Goal: Consume media (video, audio): Consume media (video, audio)

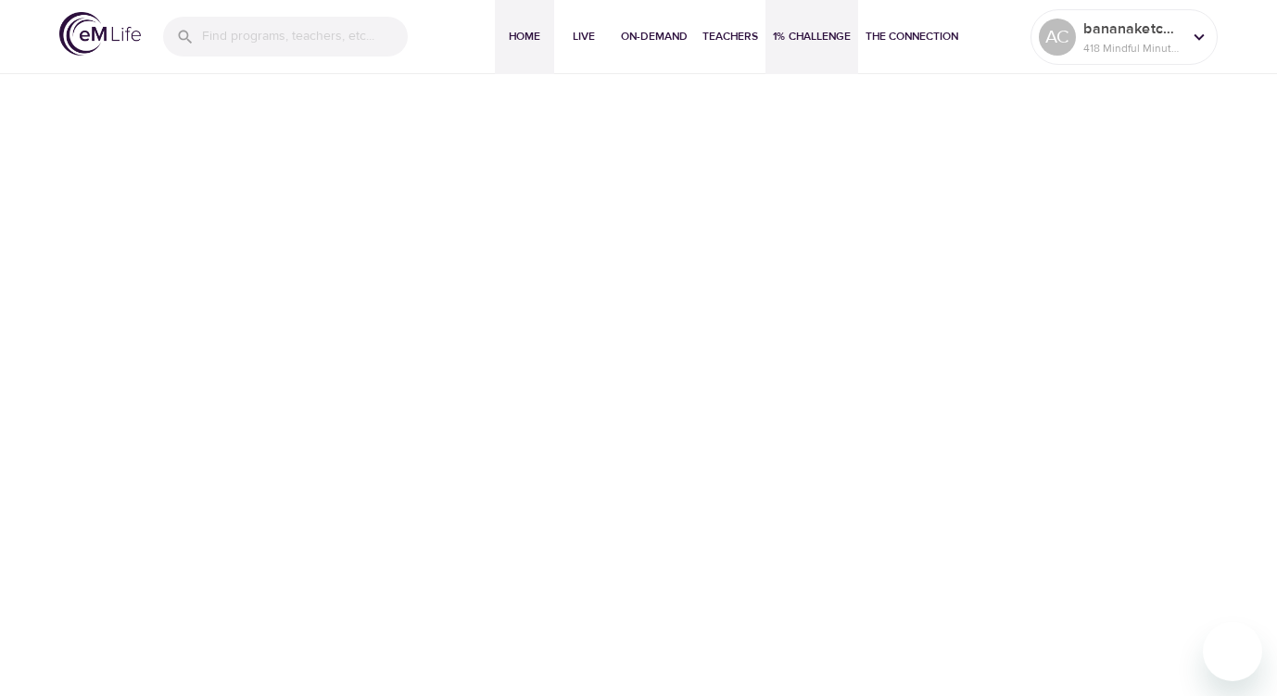
click at [517, 38] on span "Home" at bounding box center [524, 36] width 44 height 19
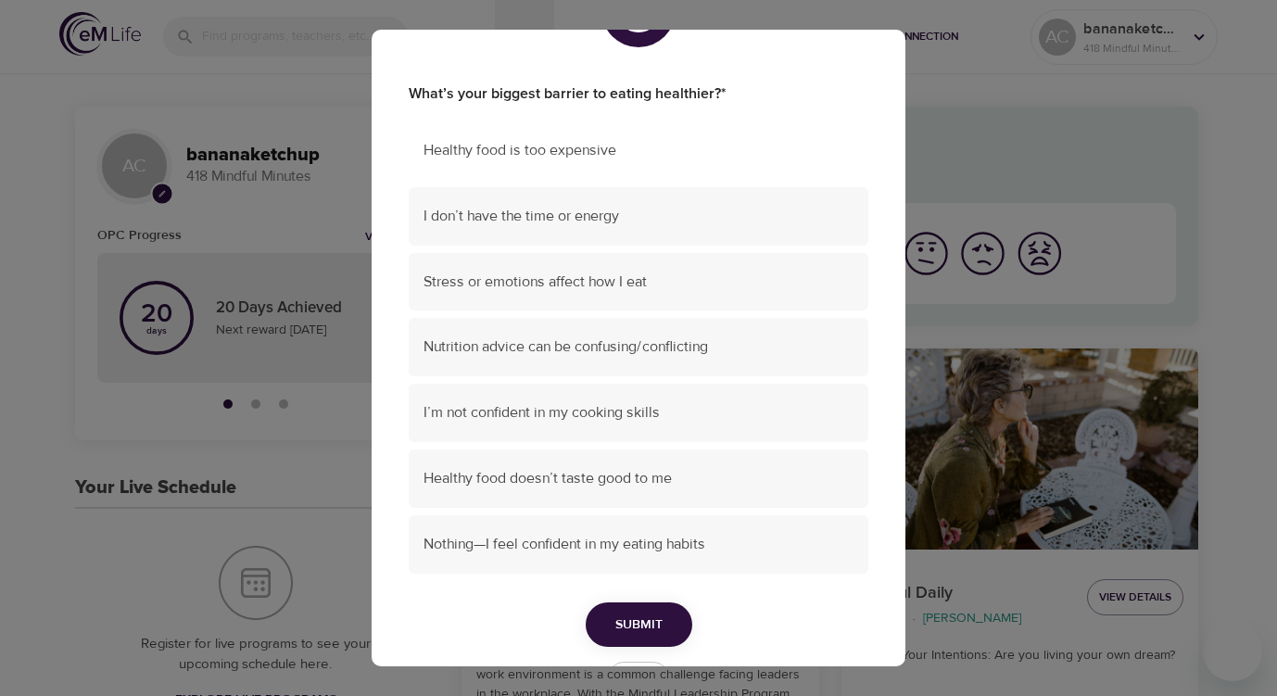
scroll to position [95, 0]
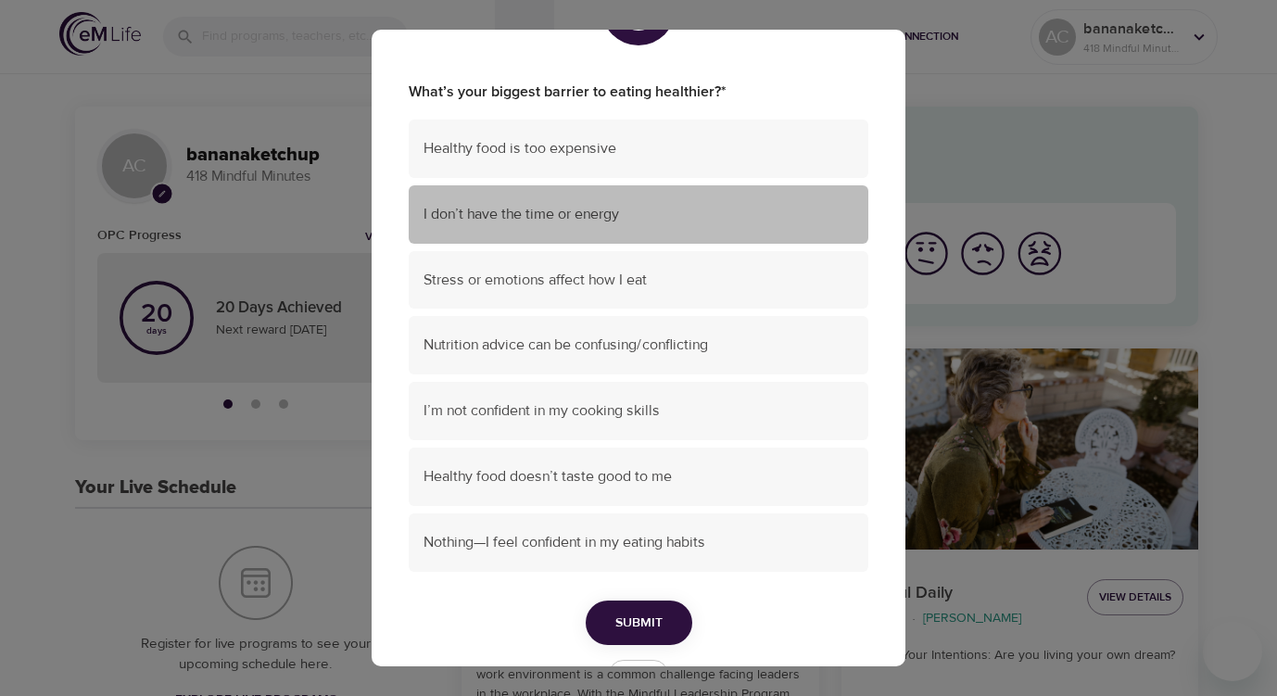
click at [642, 217] on span "I don’t have the time or energy" at bounding box center [638, 214] width 430 height 21
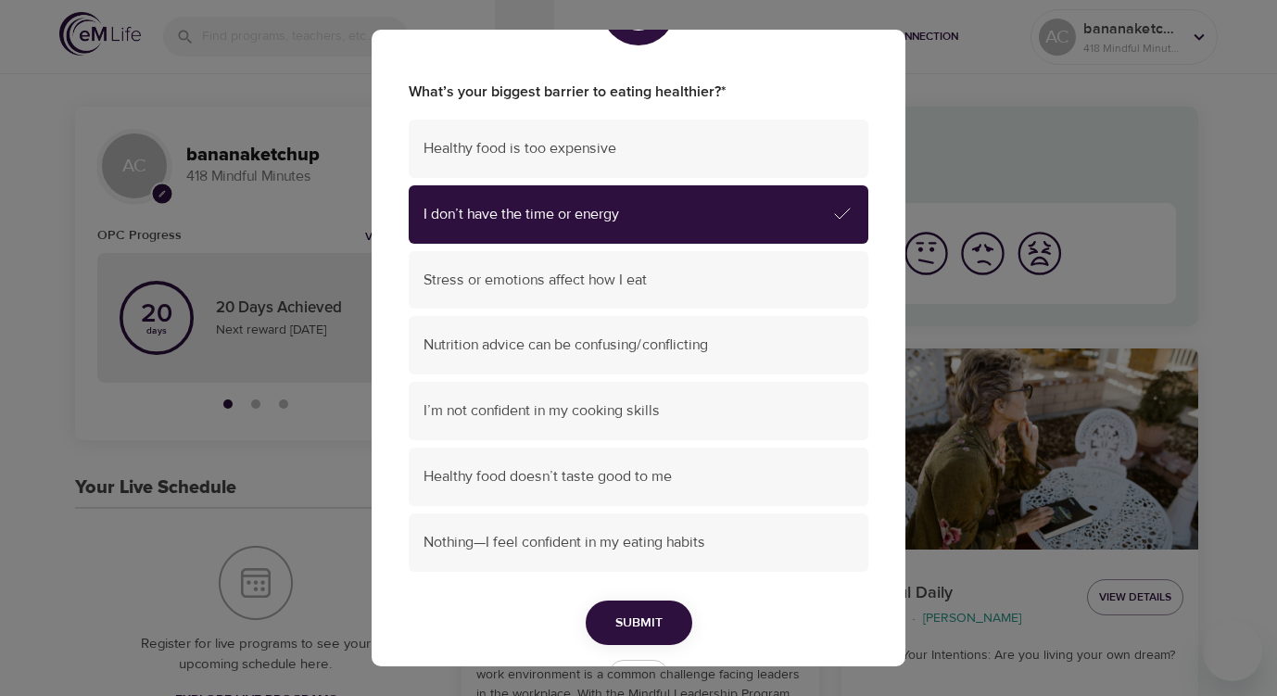
click at [635, 611] on button "Submit" at bounding box center [639, 622] width 107 height 45
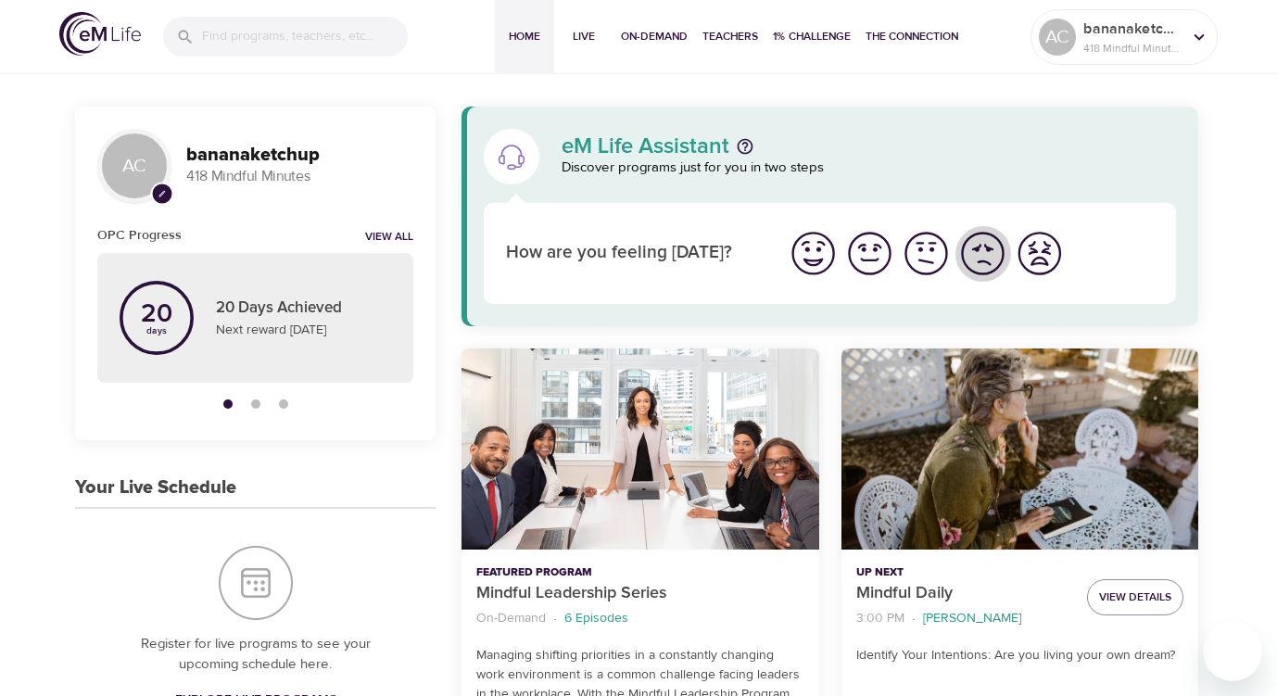
click at [970, 267] on img "I'm feeling bad" at bounding box center [982, 253] width 51 height 51
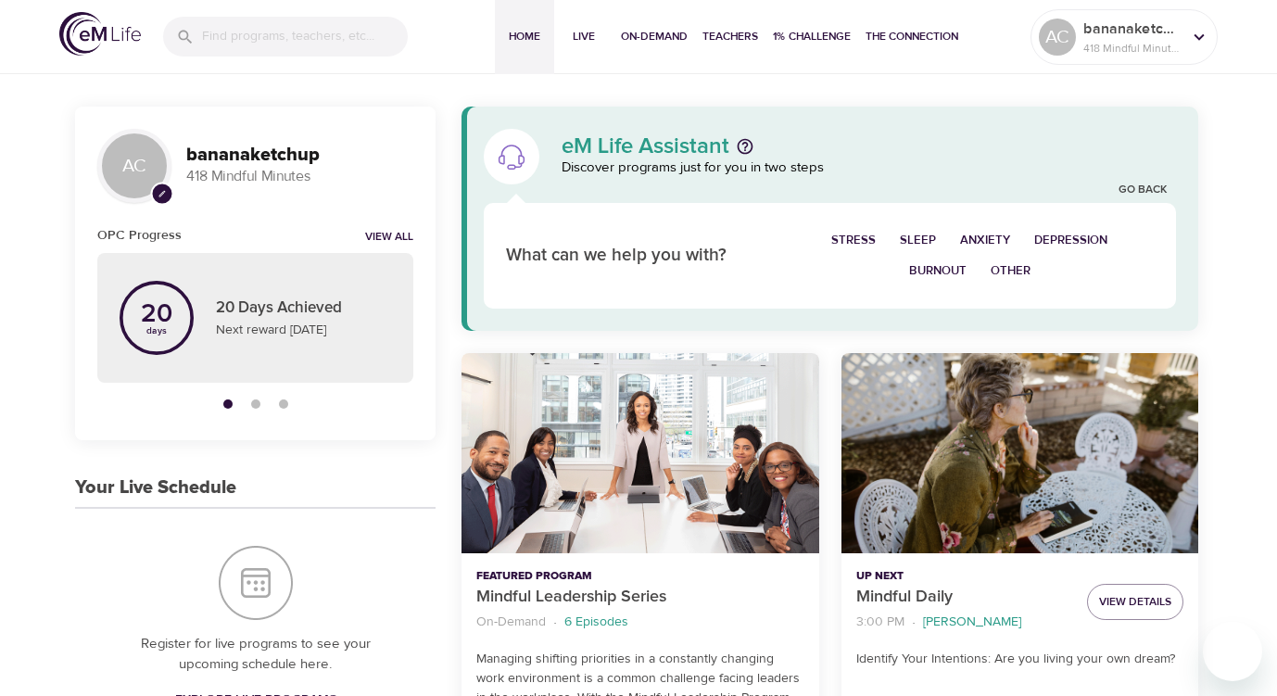
click at [1018, 272] on span "Other" at bounding box center [1011, 270] width 40 height 21
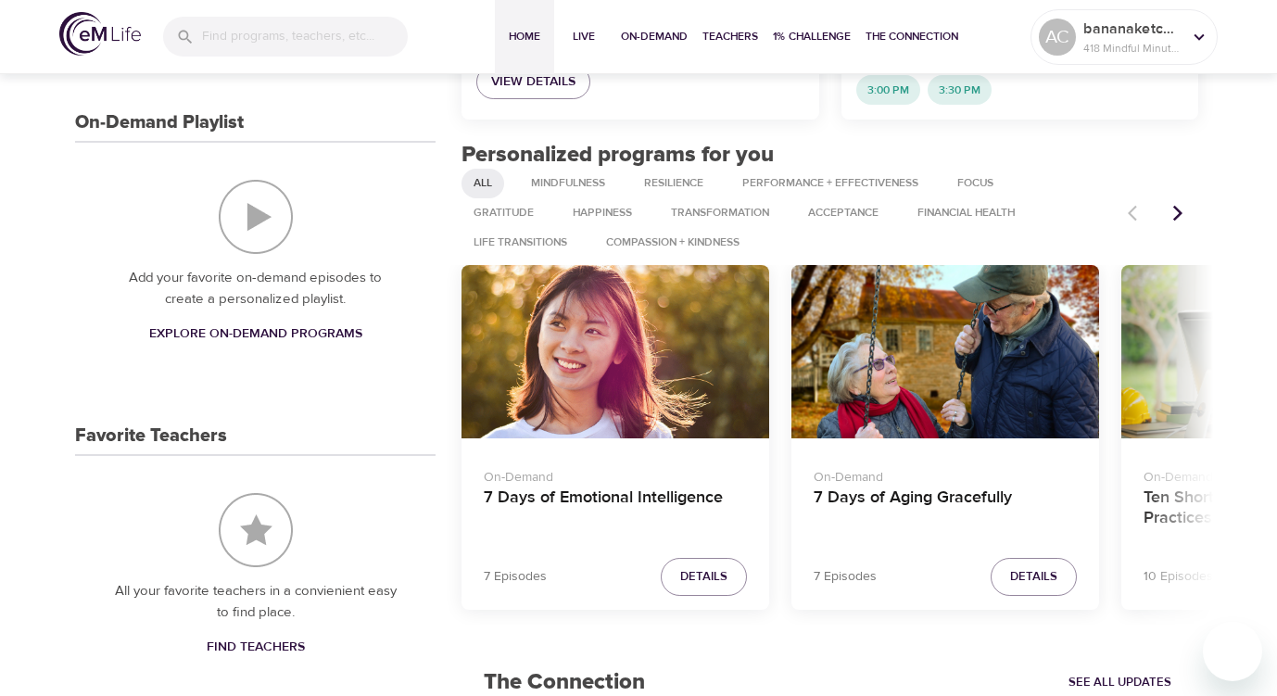
scroll to position [681, 0]
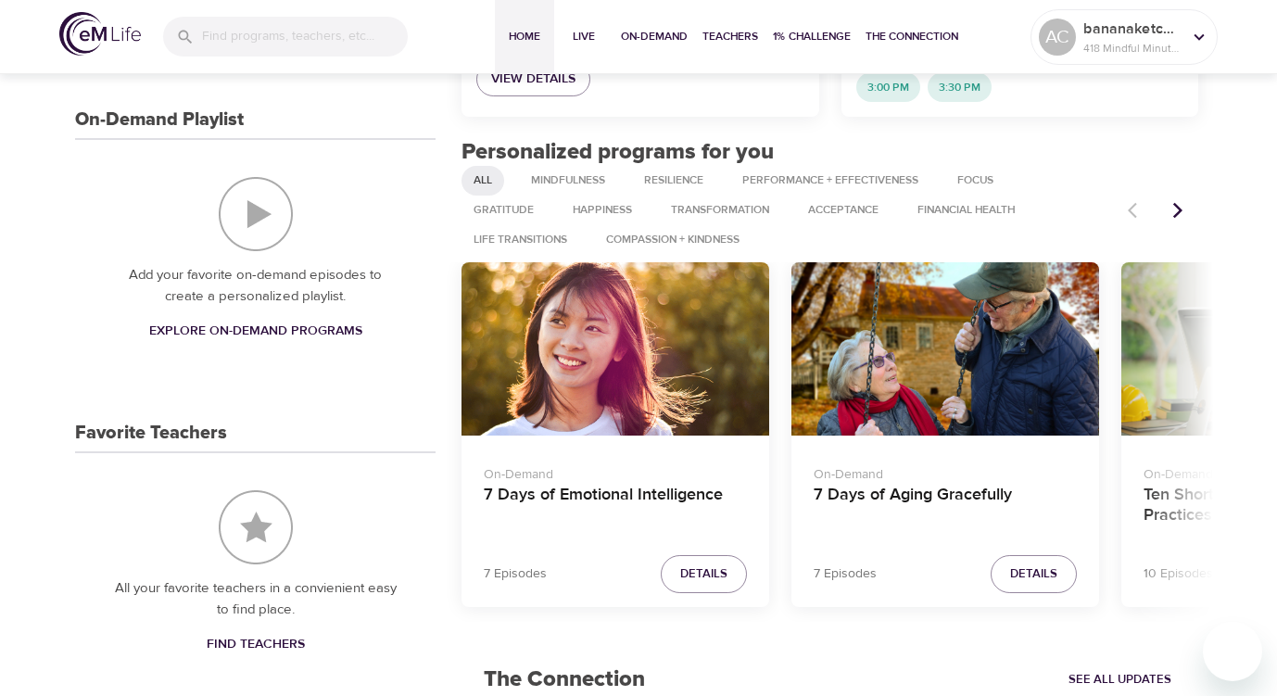
click at [1156, 359] on div "Ten Short Everyday Mindfulness Practices" at bounding box center [1275, 348] width 308 height 173
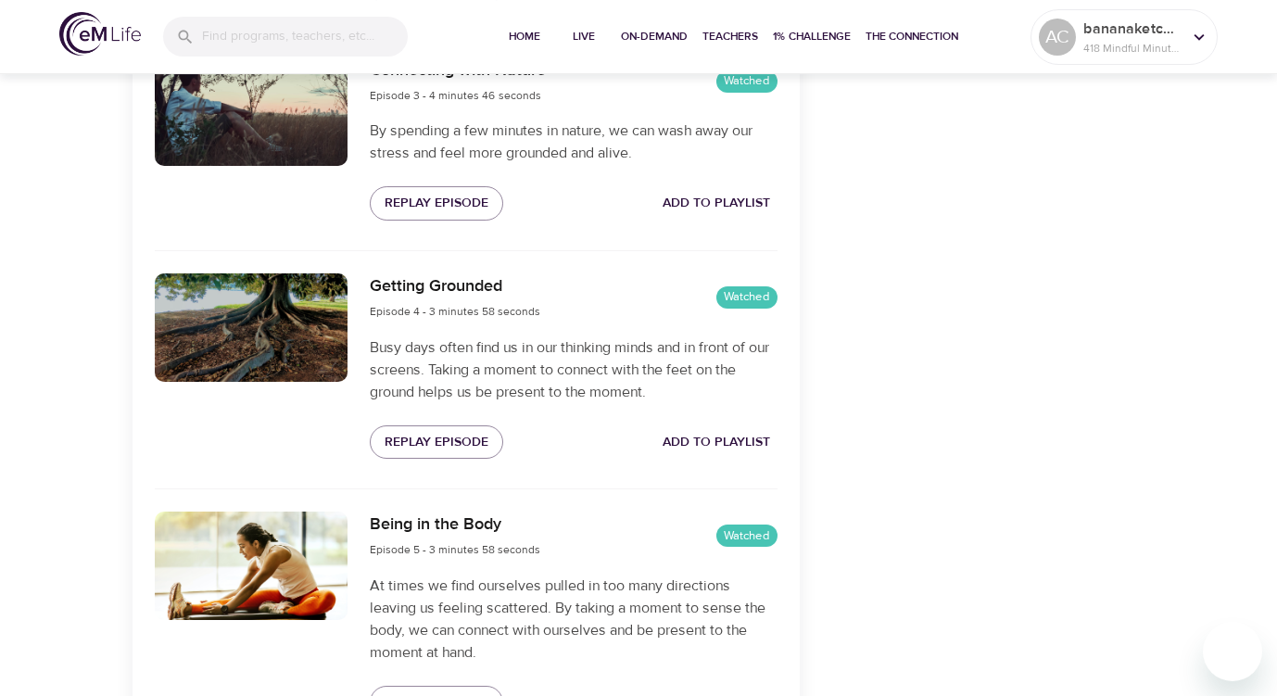
scroll to position [1194, 0]
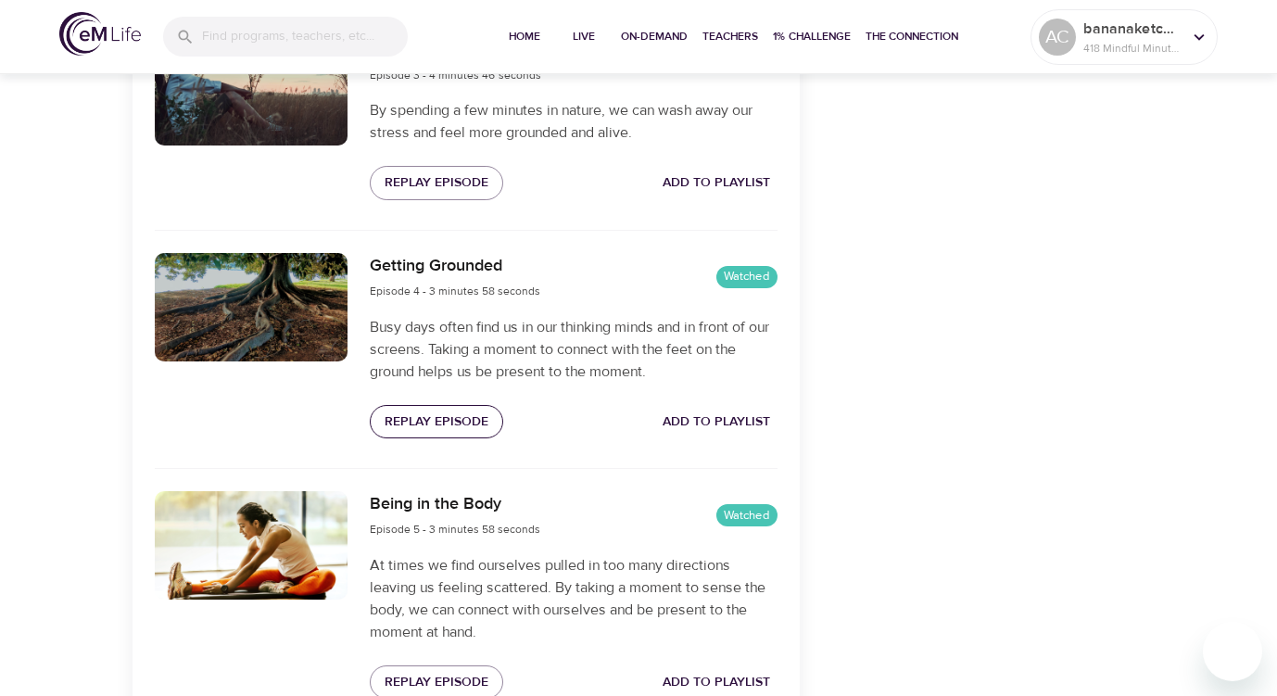
click at [468, 415] on span "Replay Episode" at bounding box center [437, 422] width 104 height 23
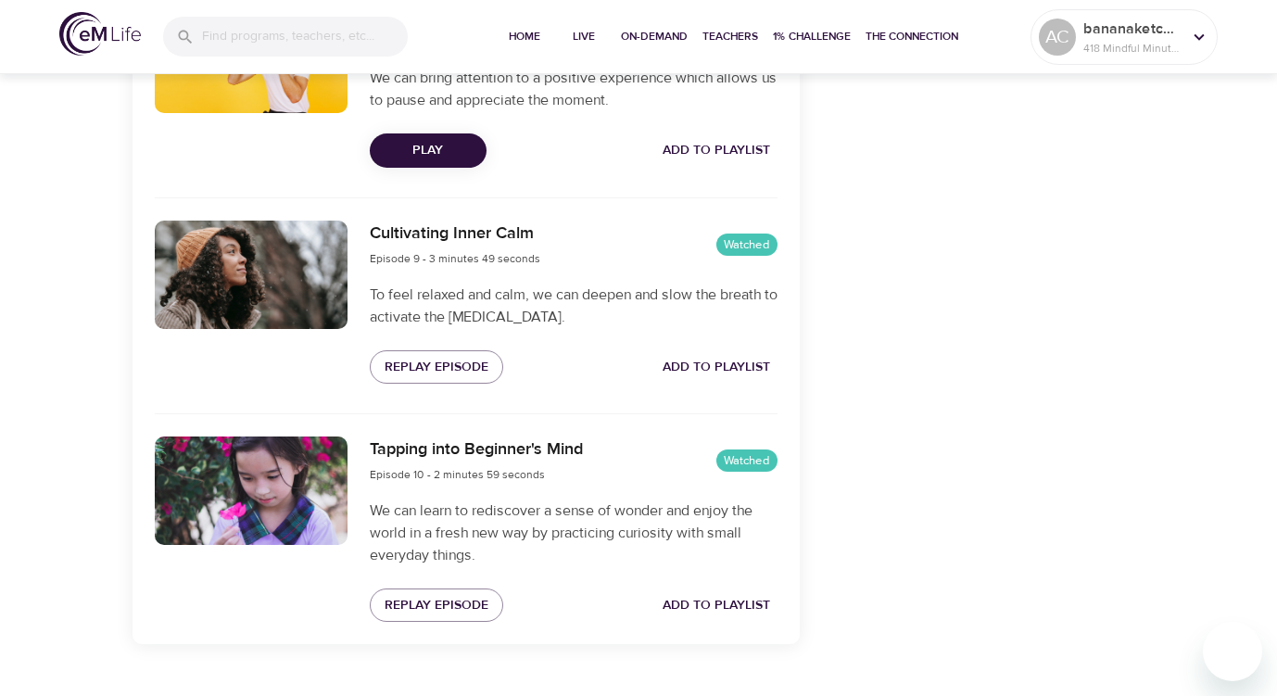
scroll to position [2458, 0]
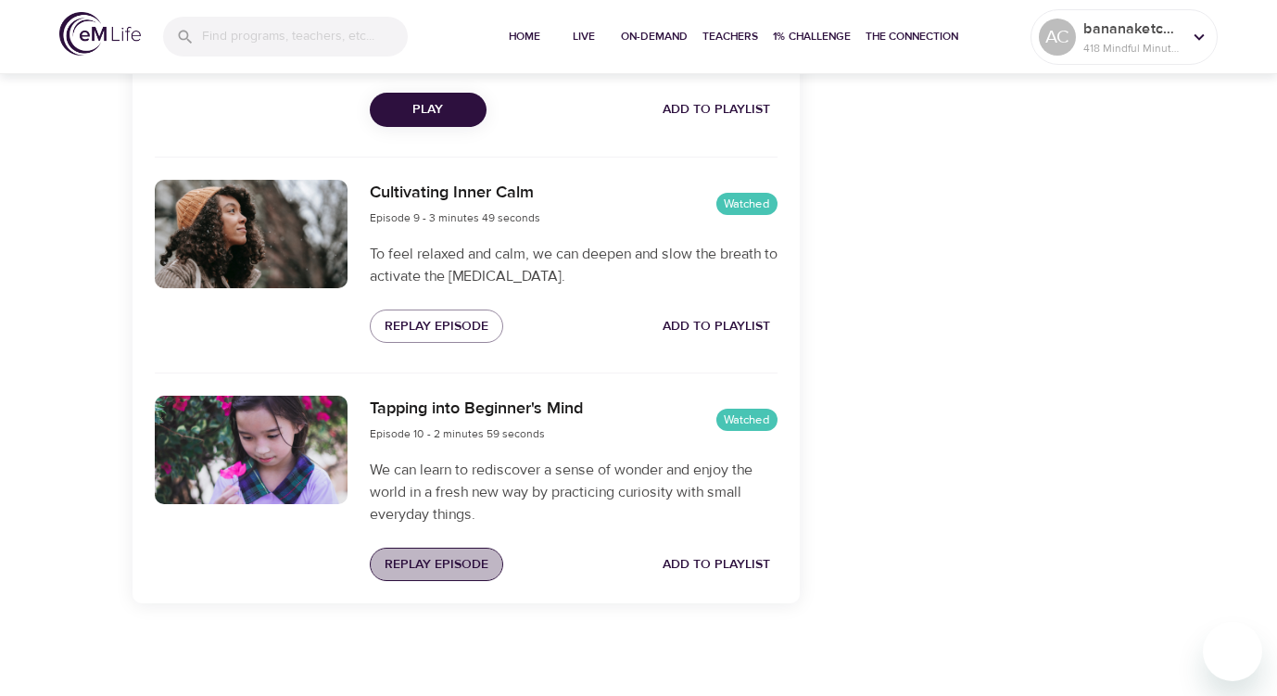
click at [446, 572] on span "Replay Episode" at bounding box center [437, 564] width 104 height 23
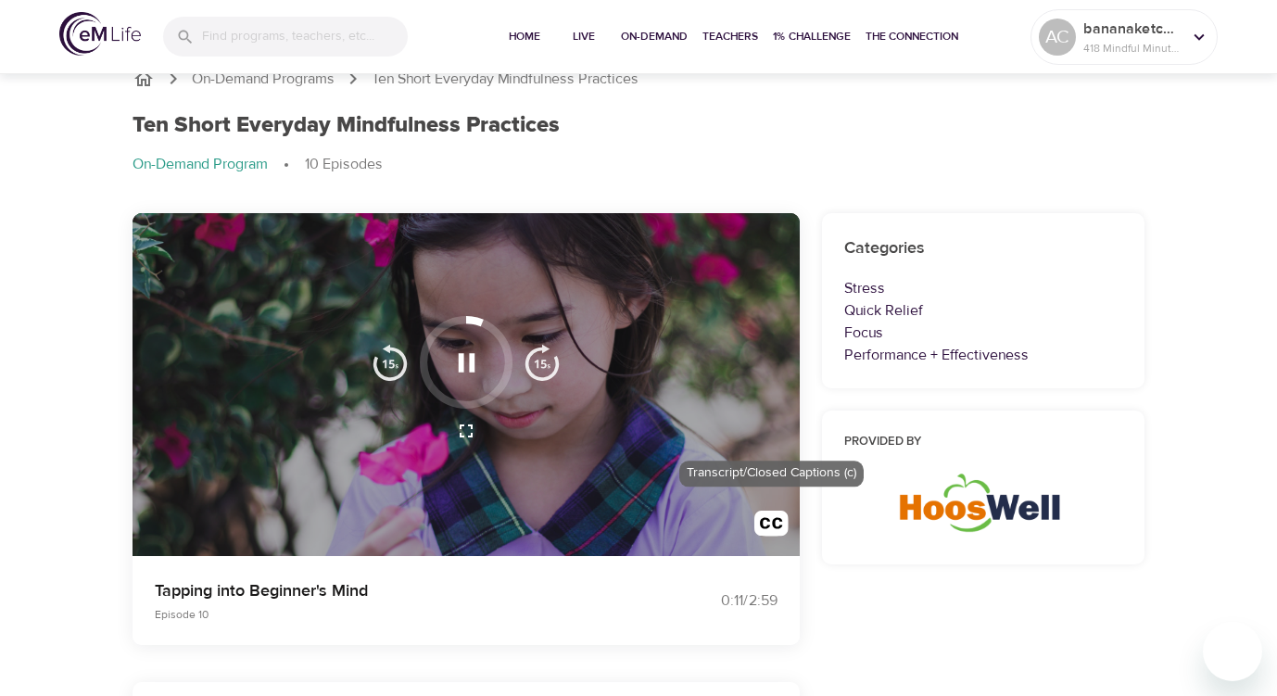
scroll to position [0, 0]
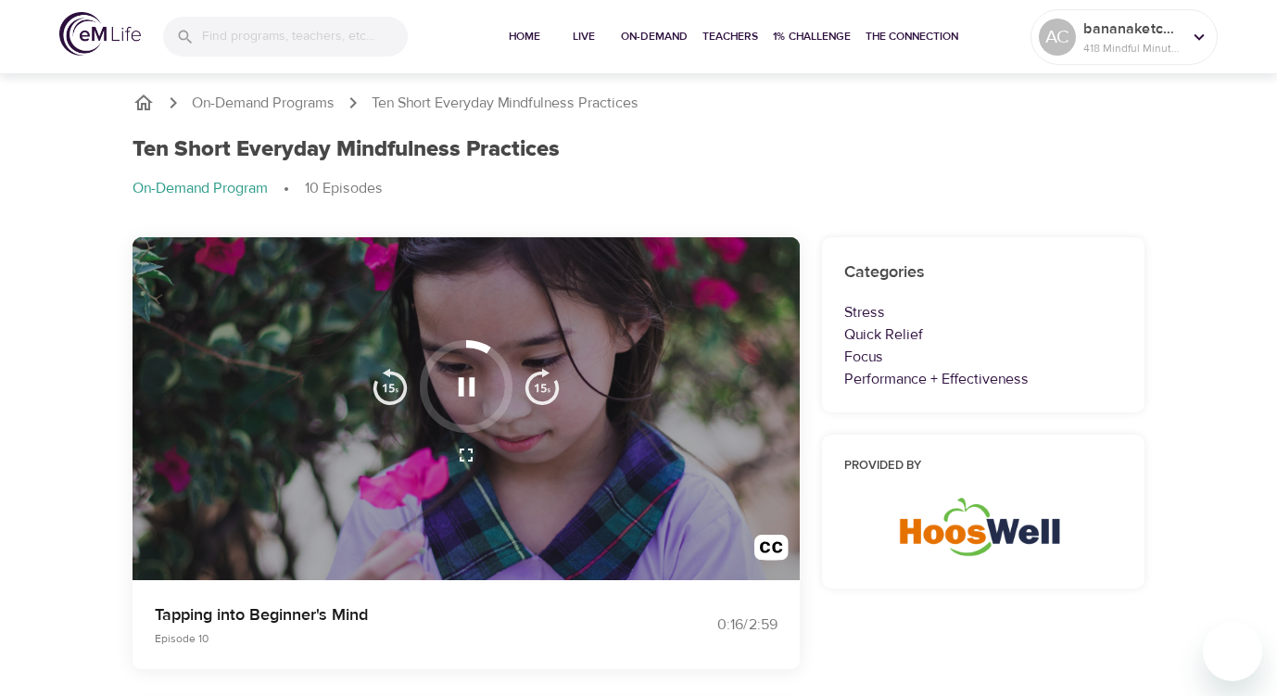
click at [463, 450] on icon "button" at bounding box center [466, 455] width 13 height 13
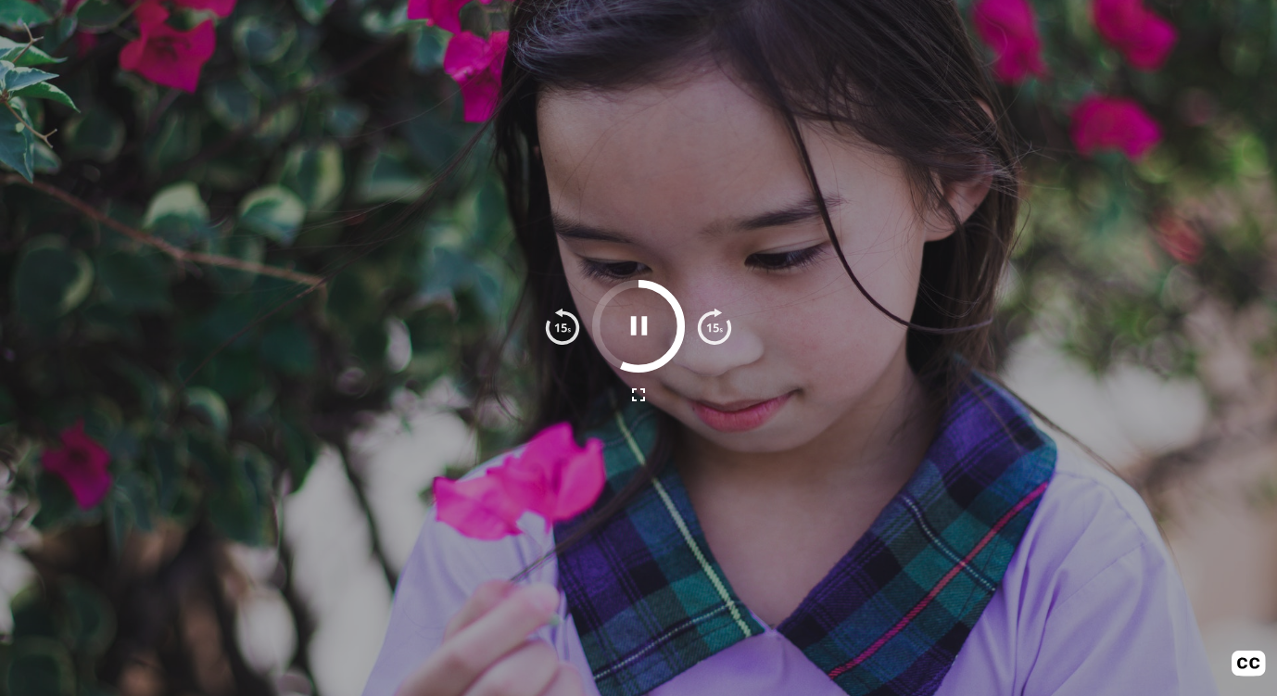
scroll to position [123, 0]
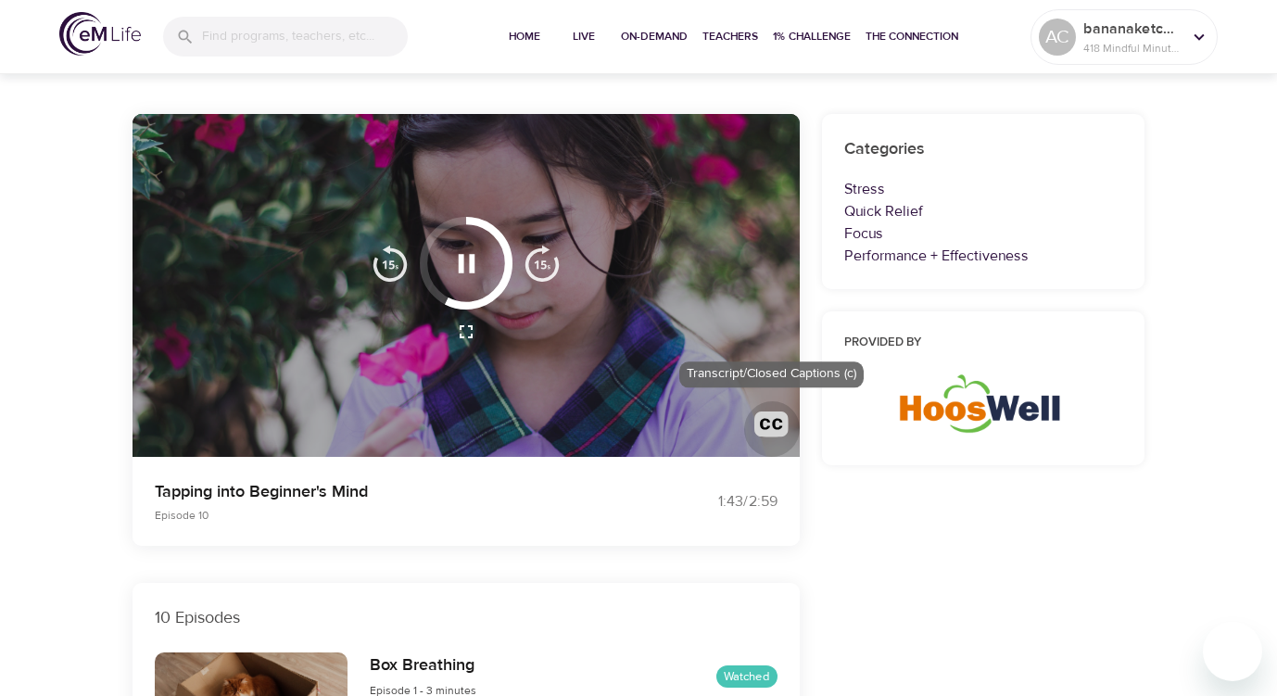
click at [777, 423] on img "button" at bounding box center [771, 428] width 34 height 34
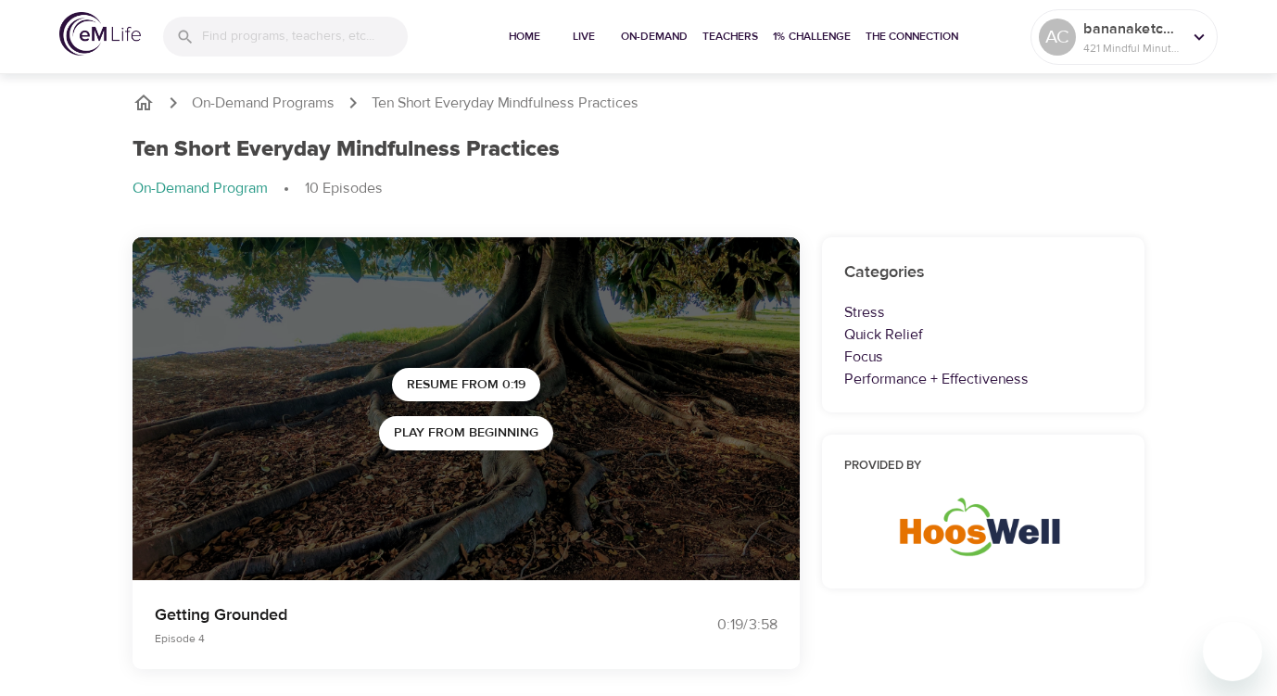
scroll to position [123, 0]
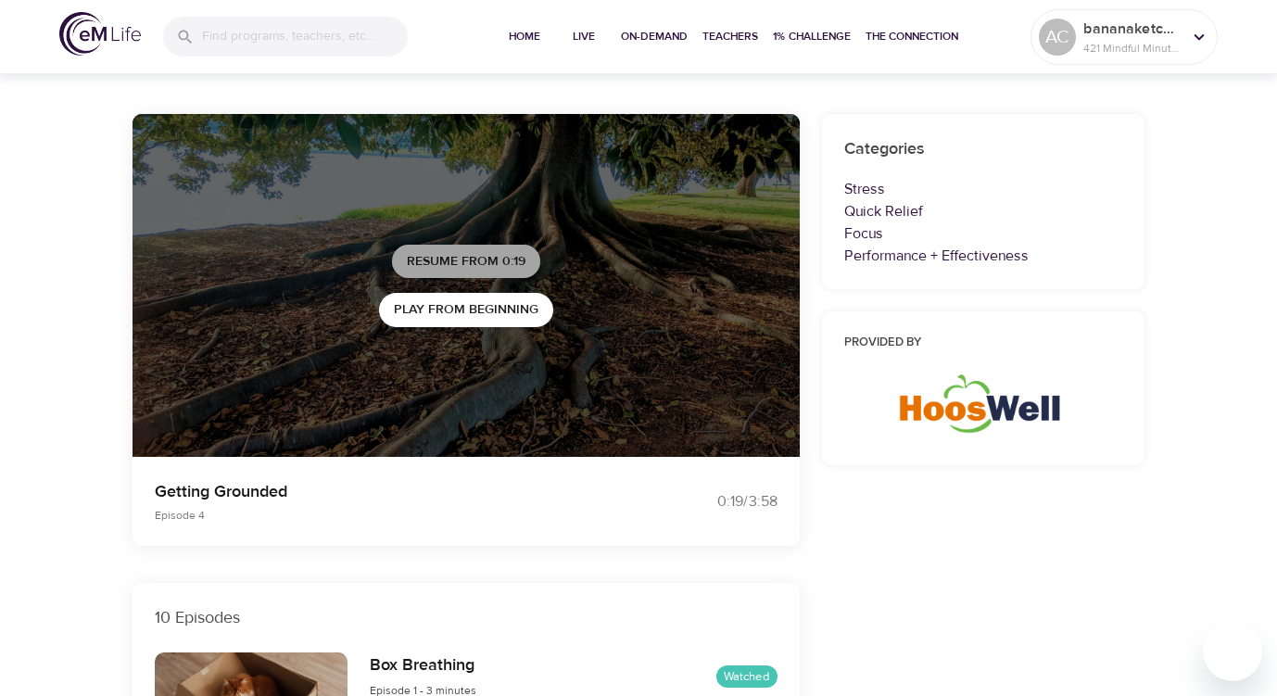
click at [504, 262] on span "Resume from 0:19" at bounding box center [466, 261] width 119 height 23
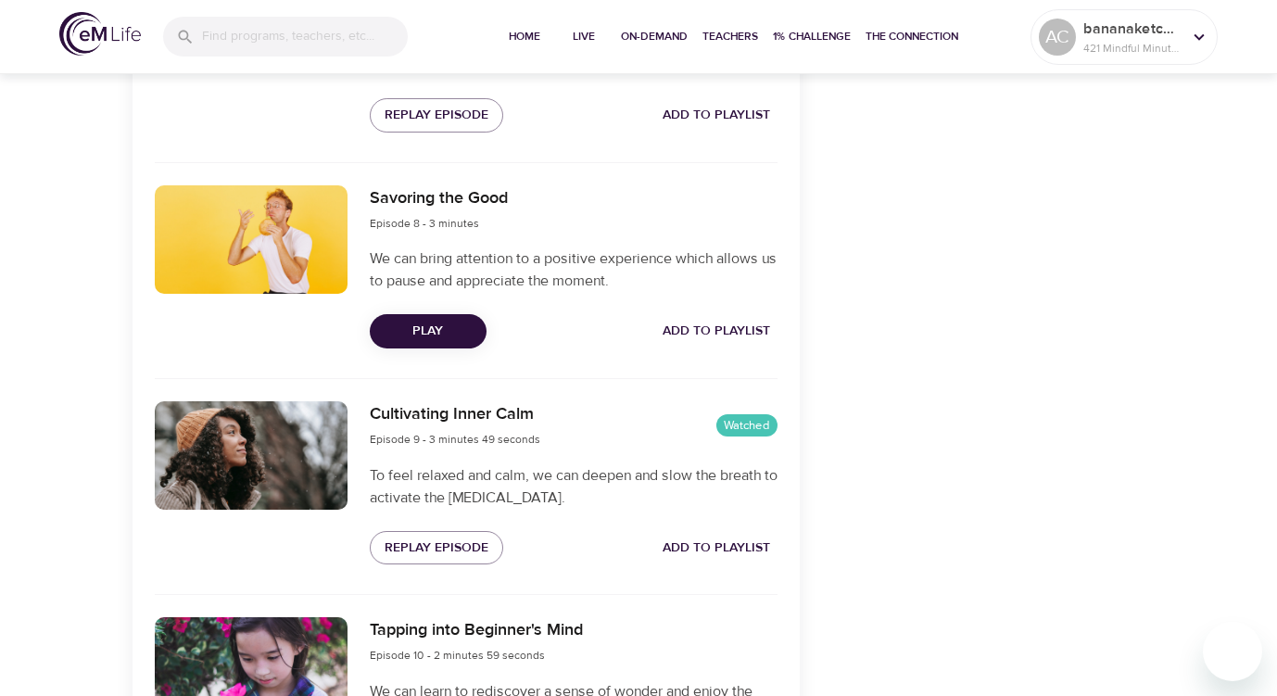
scroll to position [2458, 0]
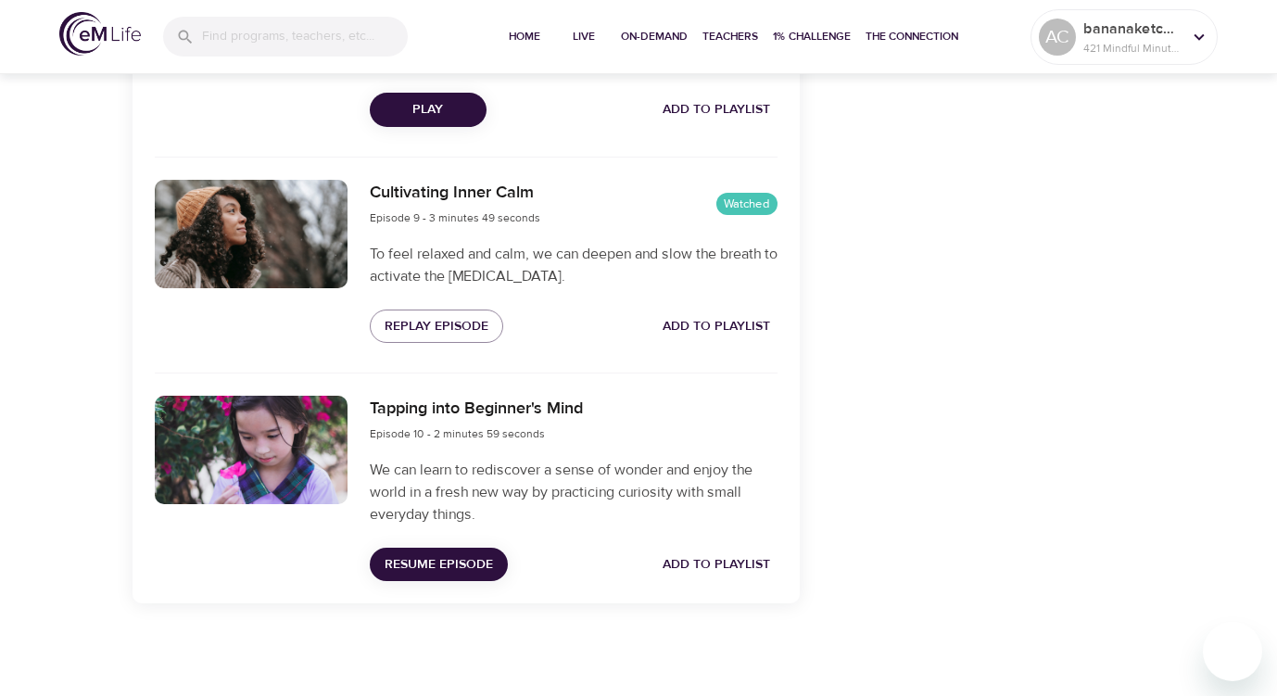
click at [442, 554] on span "Resume Episode" at bounding box center [439, 564] width 108 height 23
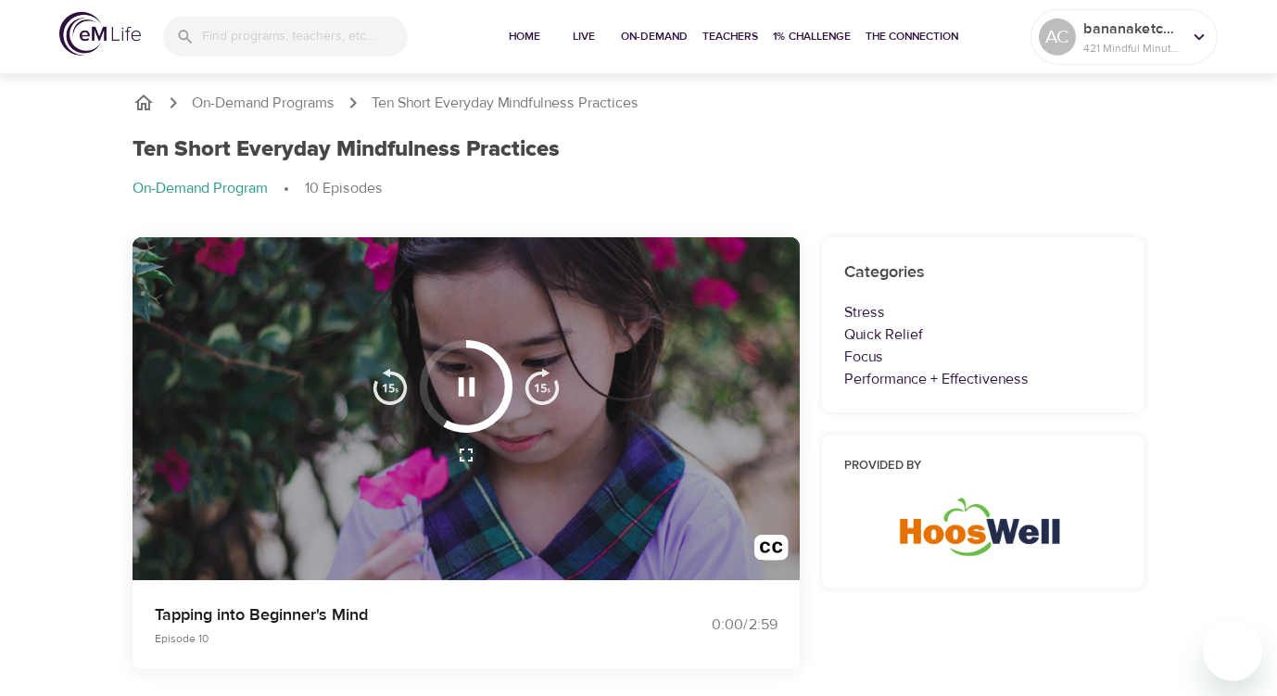
scroll to position [0, 0]
click at [771, 551] on img "button" at bounding box center [771, 552] width 34 height 34
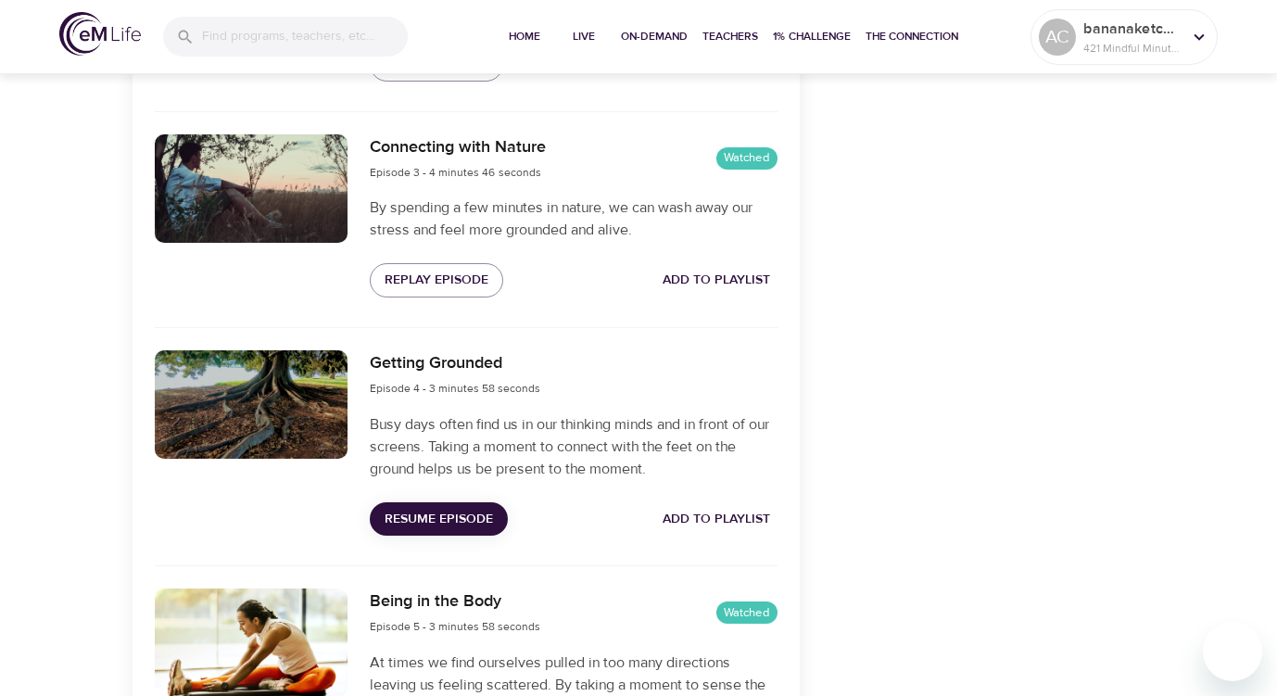
scroll to position [1061, 0]
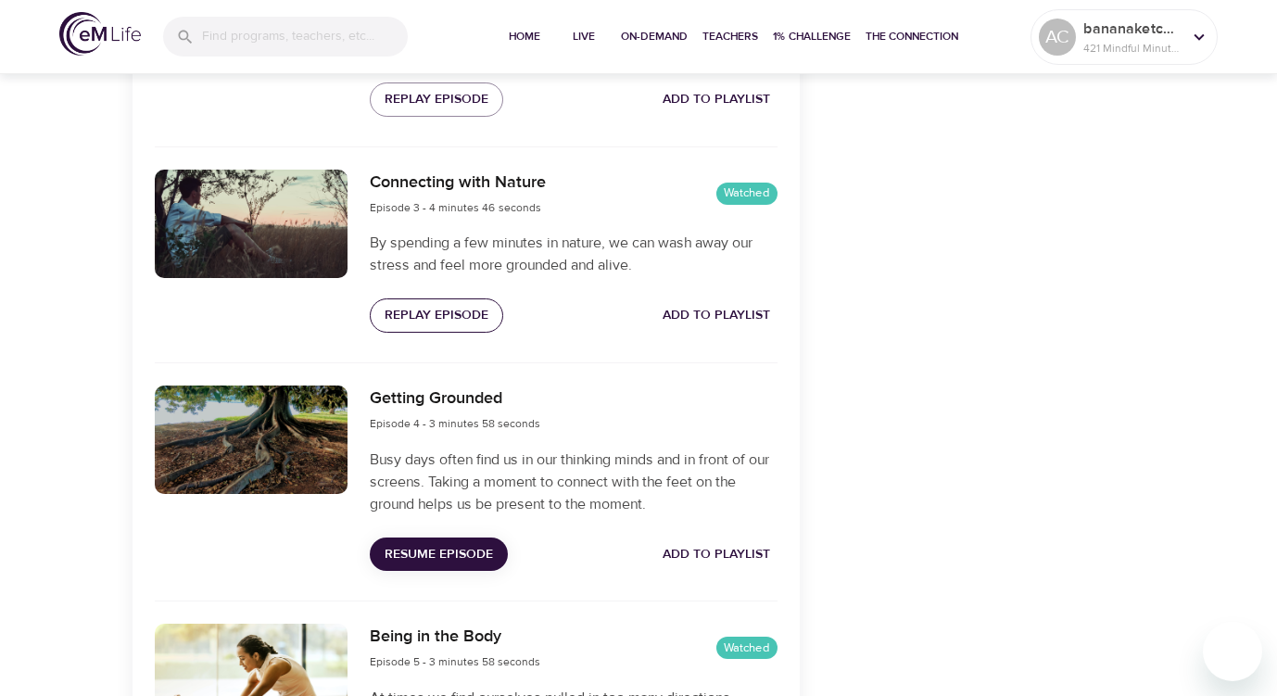
click at [457, 317] on span "Replay Episode" at bounding box center [437, 315] width 104 height 23
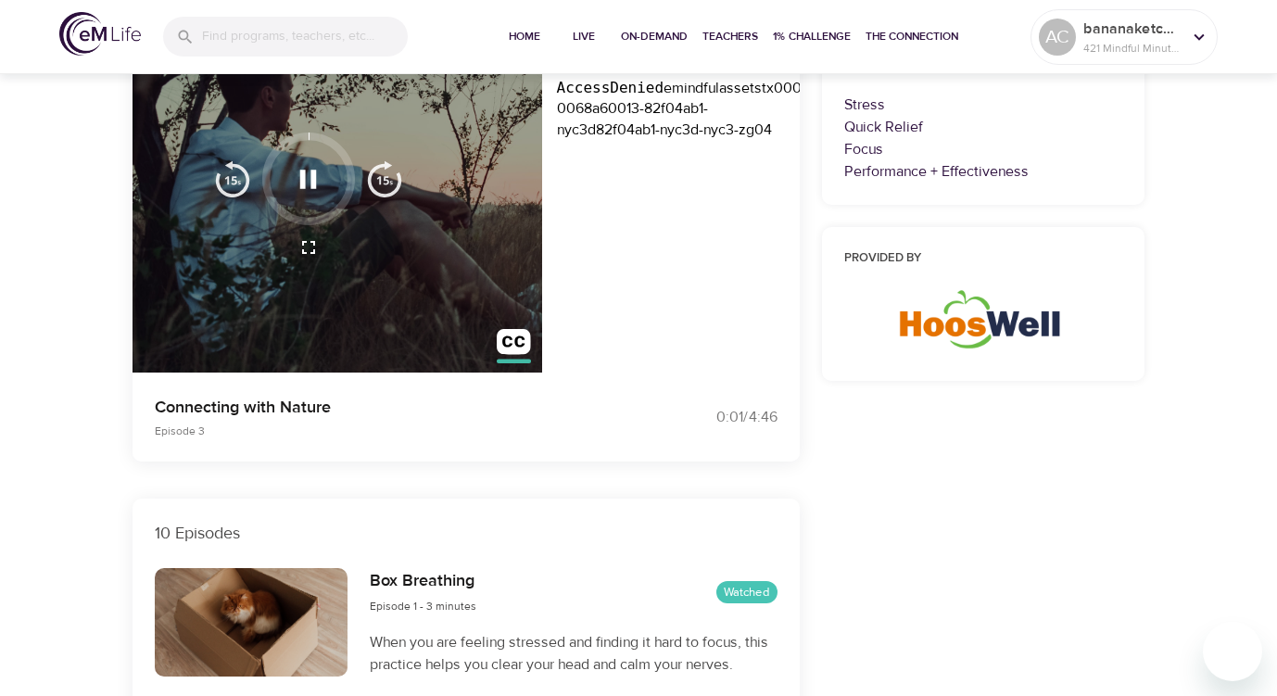
scroll to position [205, 0]
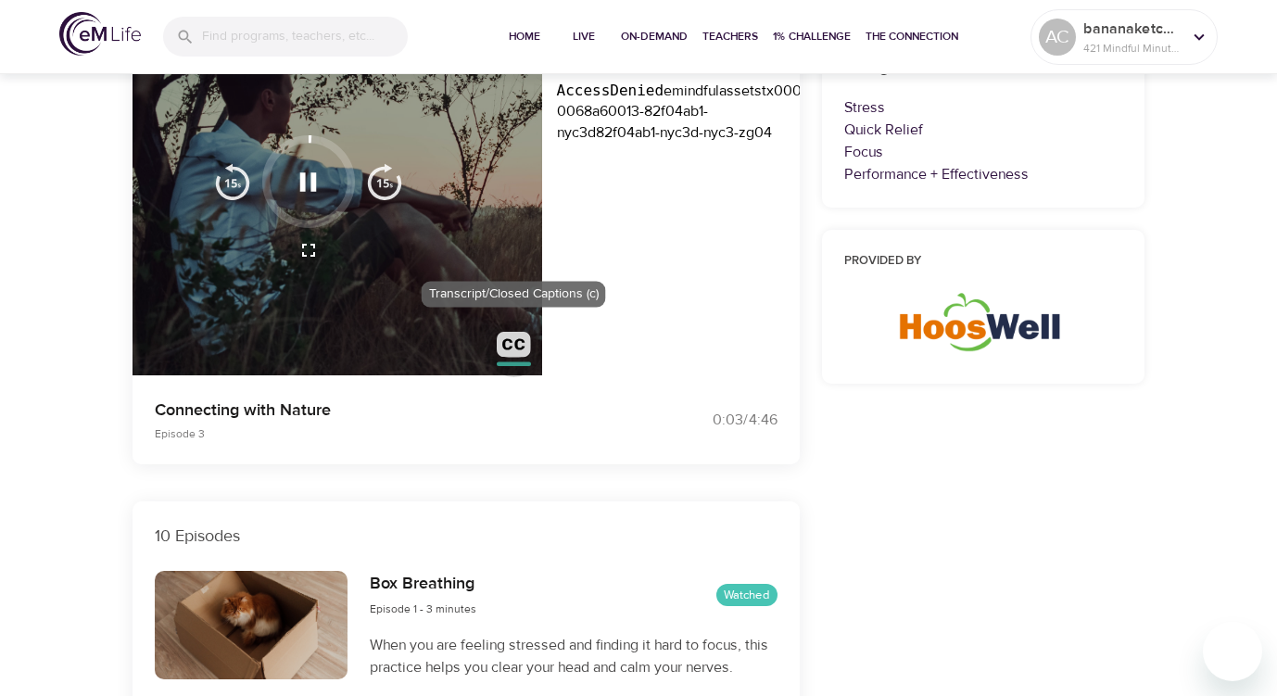
click at [514, 344] on img "button" at bounding box center [514, 349] width 34 height 34
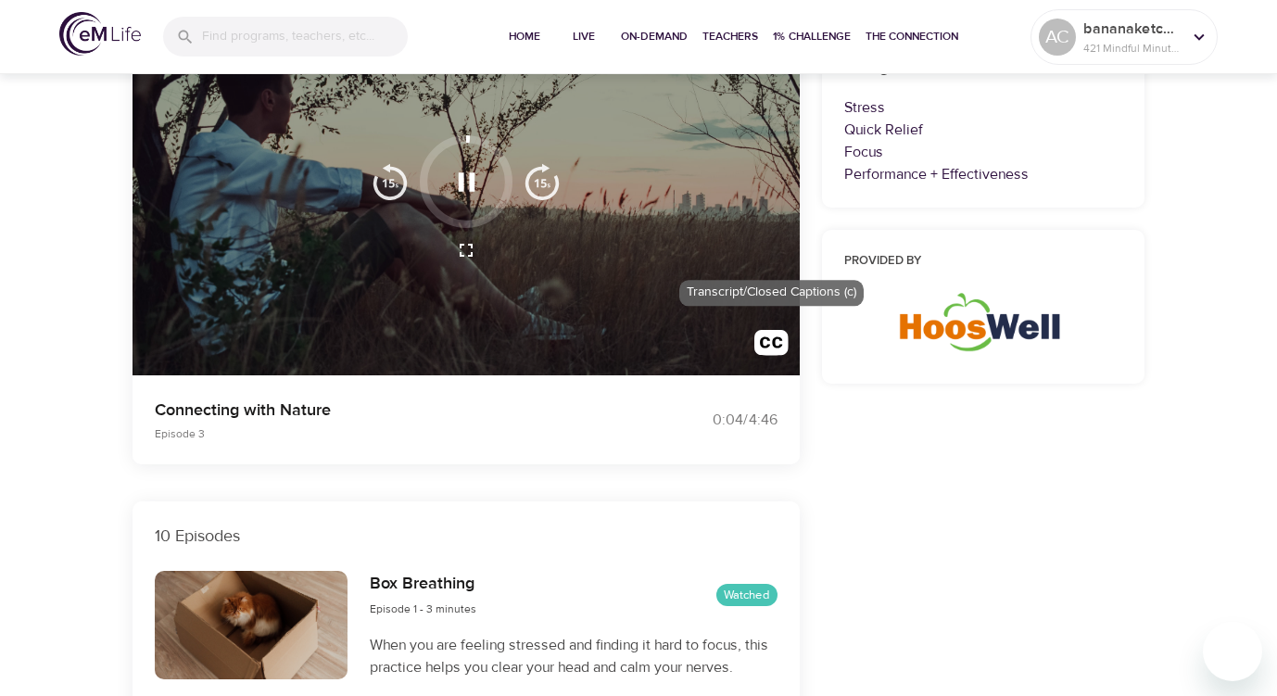
click at [764, 340] on img "button" at bounding box center [771, 347] width 34 height 34
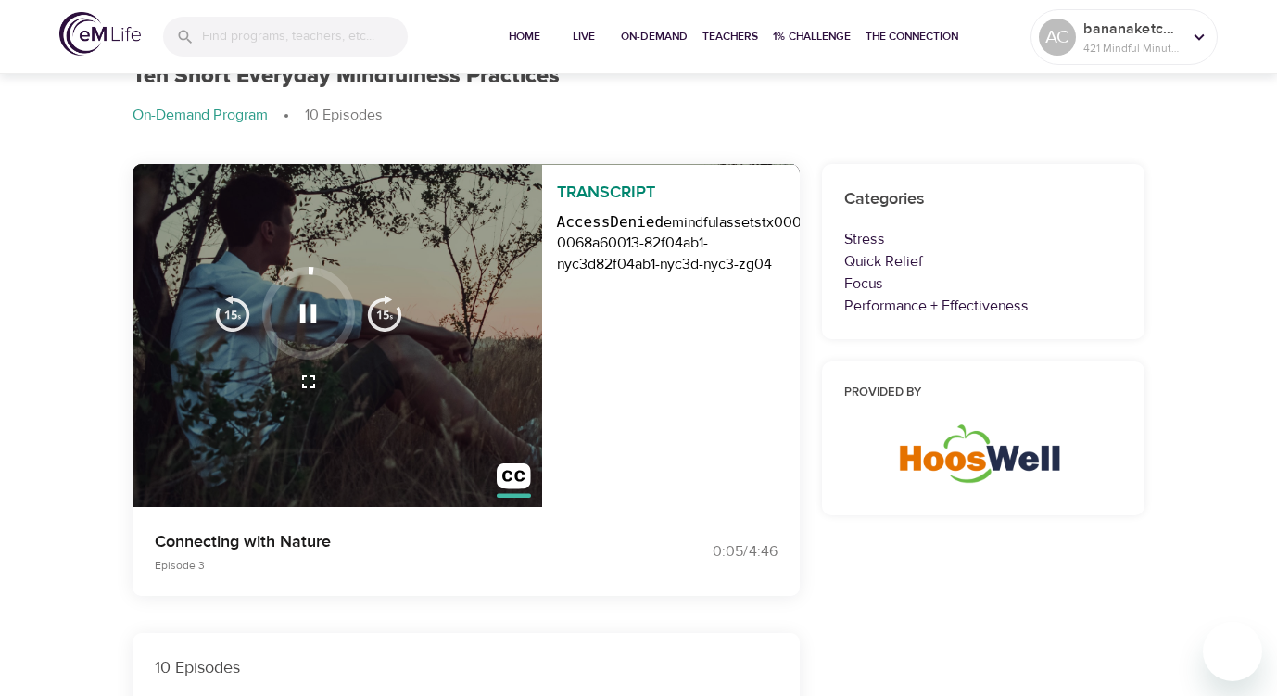
scroll to position [0, 0]
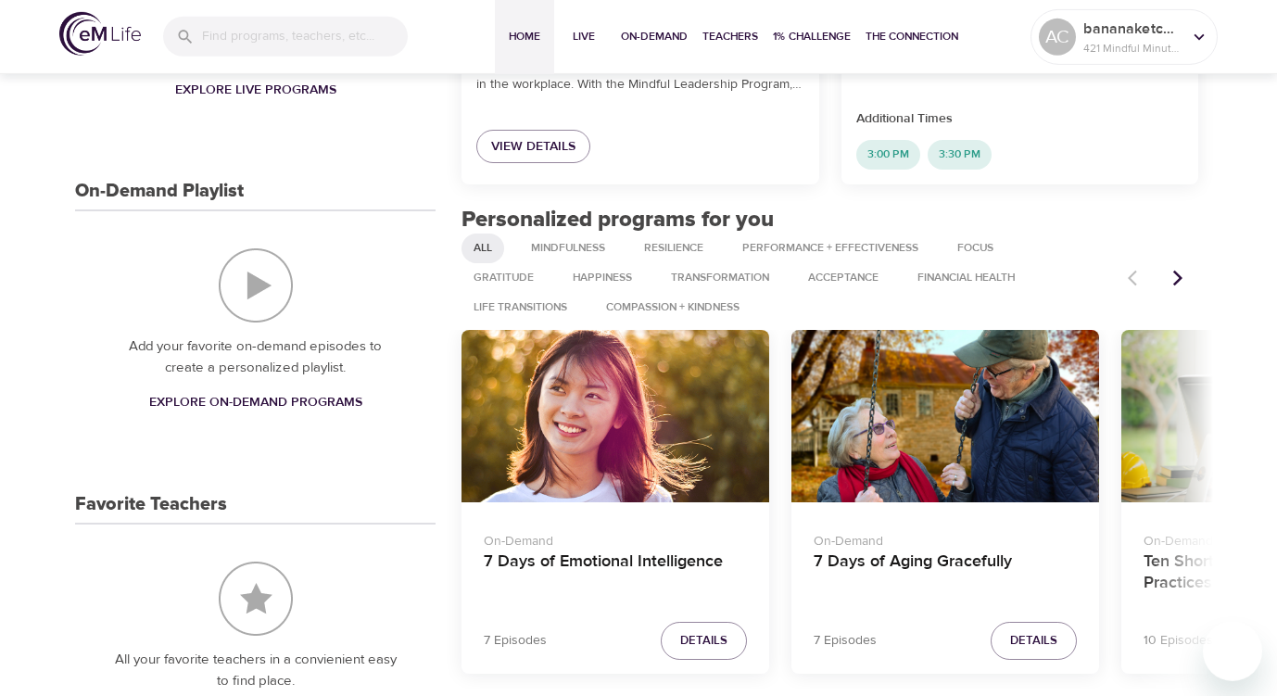
scroll to position [572, 0]
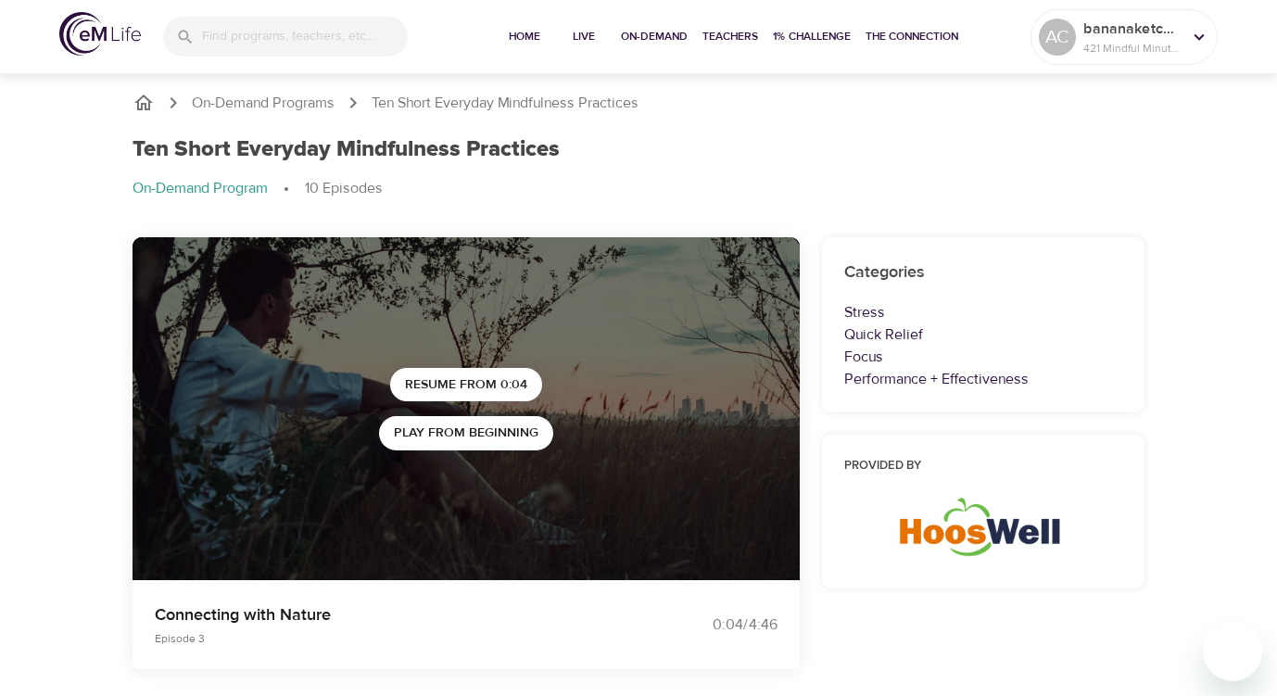
click at [408, 105] on p "Ten Short Everyday Mindfulness Practices" at bounding box center [505, 103] width 267 height 21
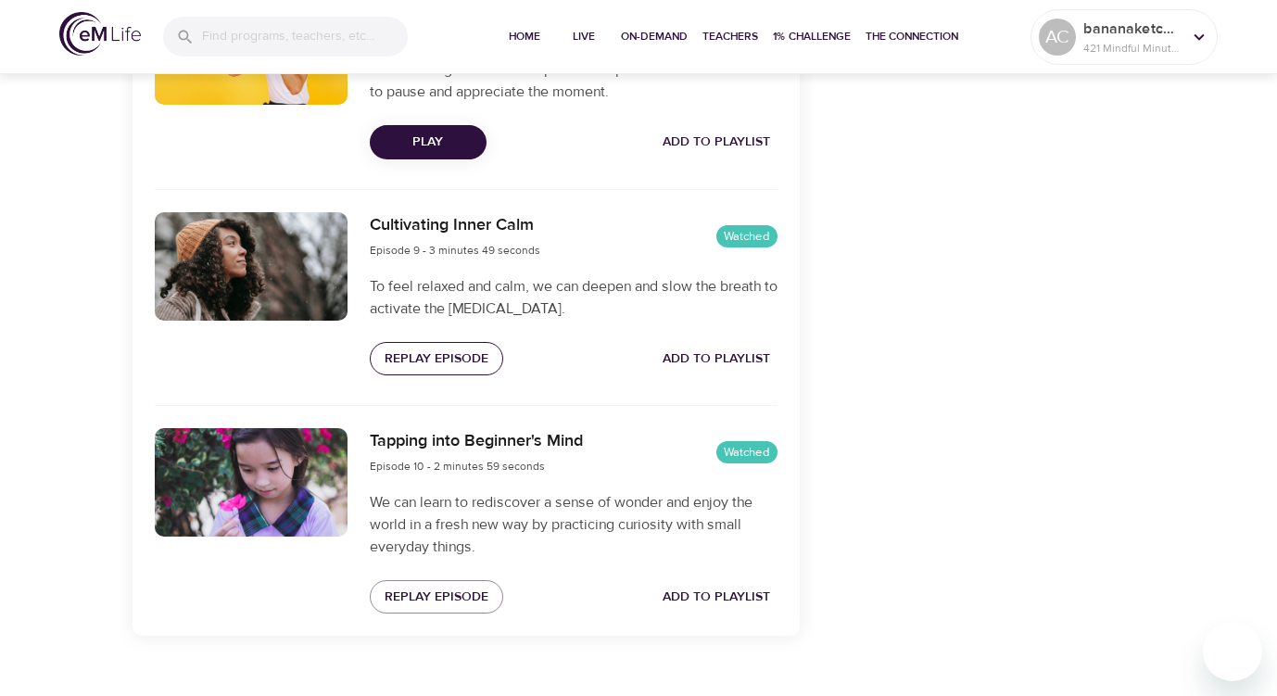
scroll to position [2448, 0]
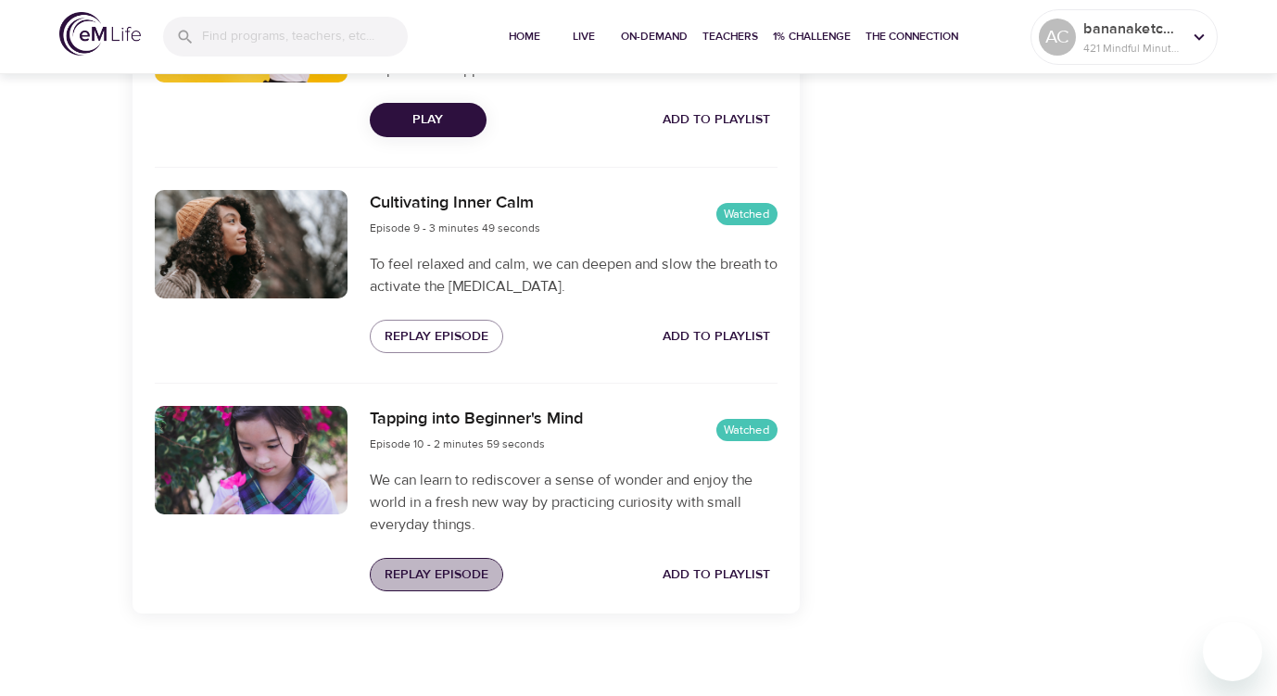
click at [456, 578] on span "Replay Episode" at bounding box center [437, 574] width 104 height 23
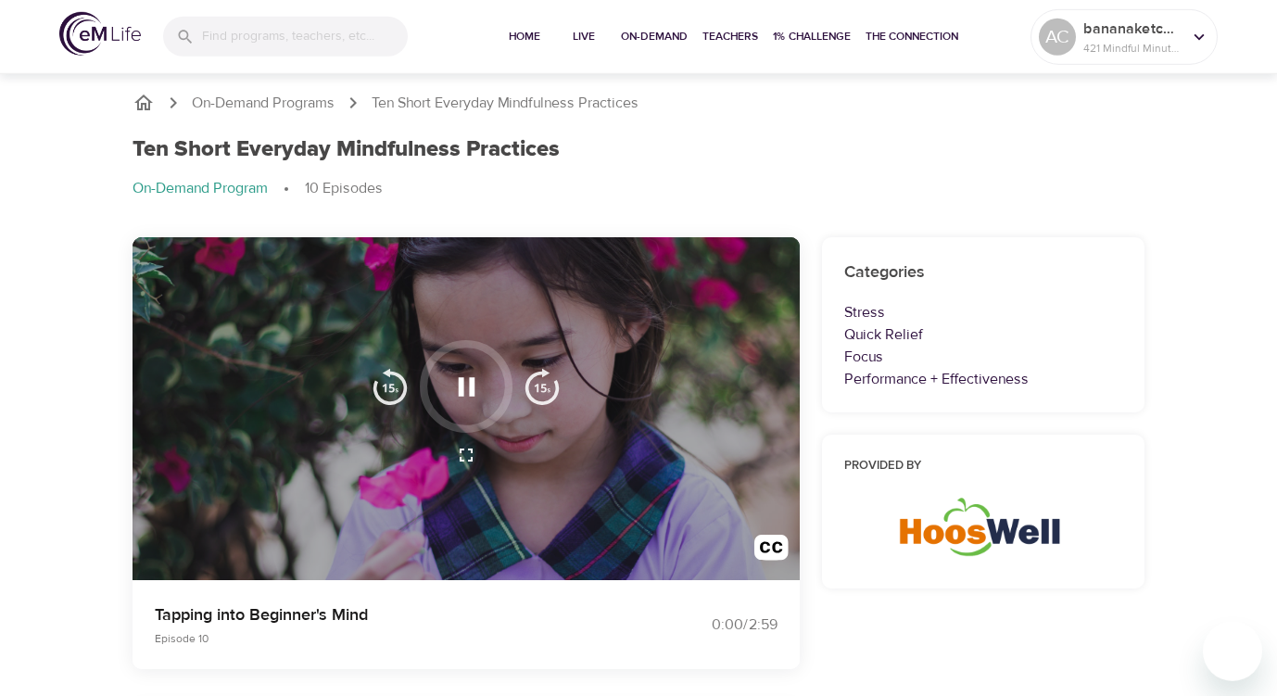
scroll to position [0, 0]
click at [390, 378] on img "button" at bounding box center [390, 386] width 37 height 37
click at [463, 384] on icon "button" at bounding box center [466, 386] width 17 height 19
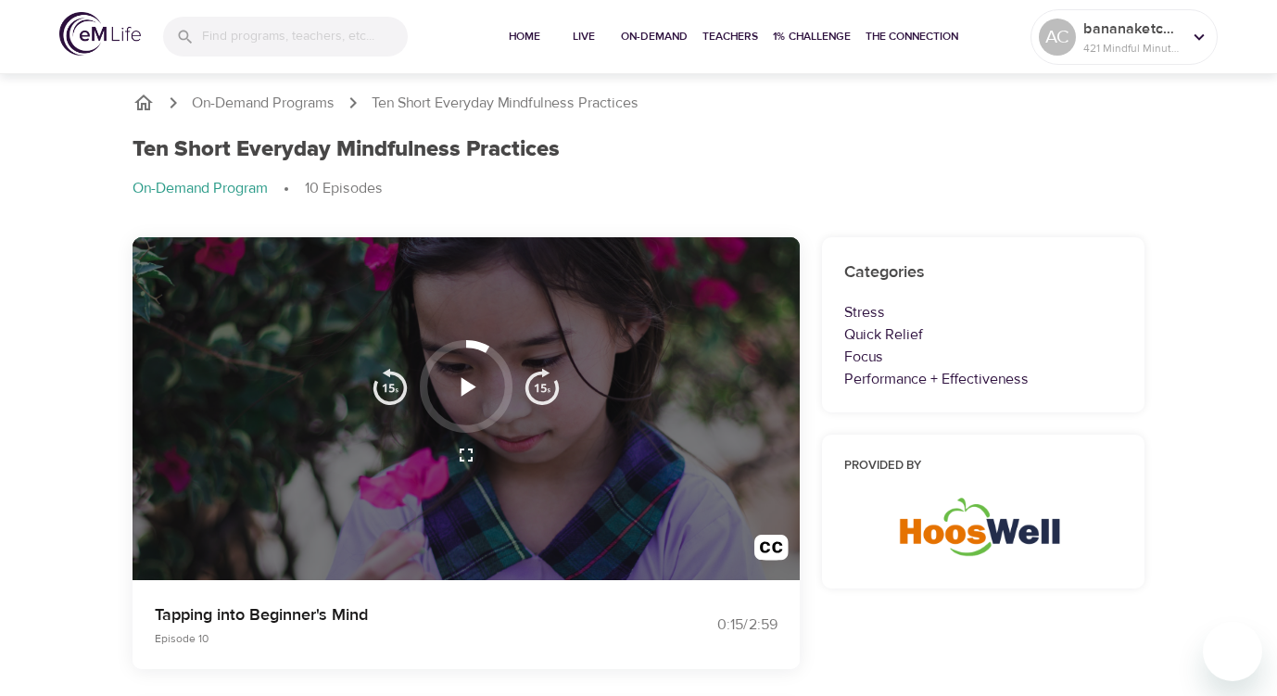
click at [460, 384] on icon "button" at bounding box center [466, 387] width 32 height 32
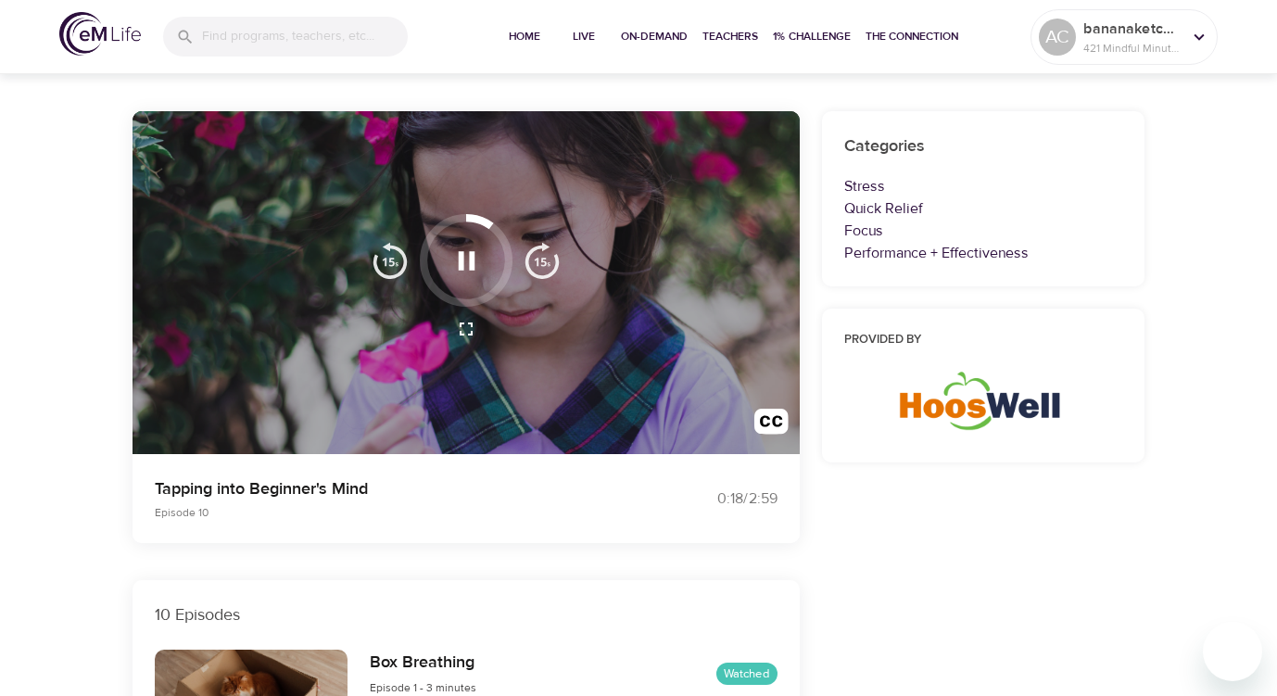
scroll to position [137, 0]
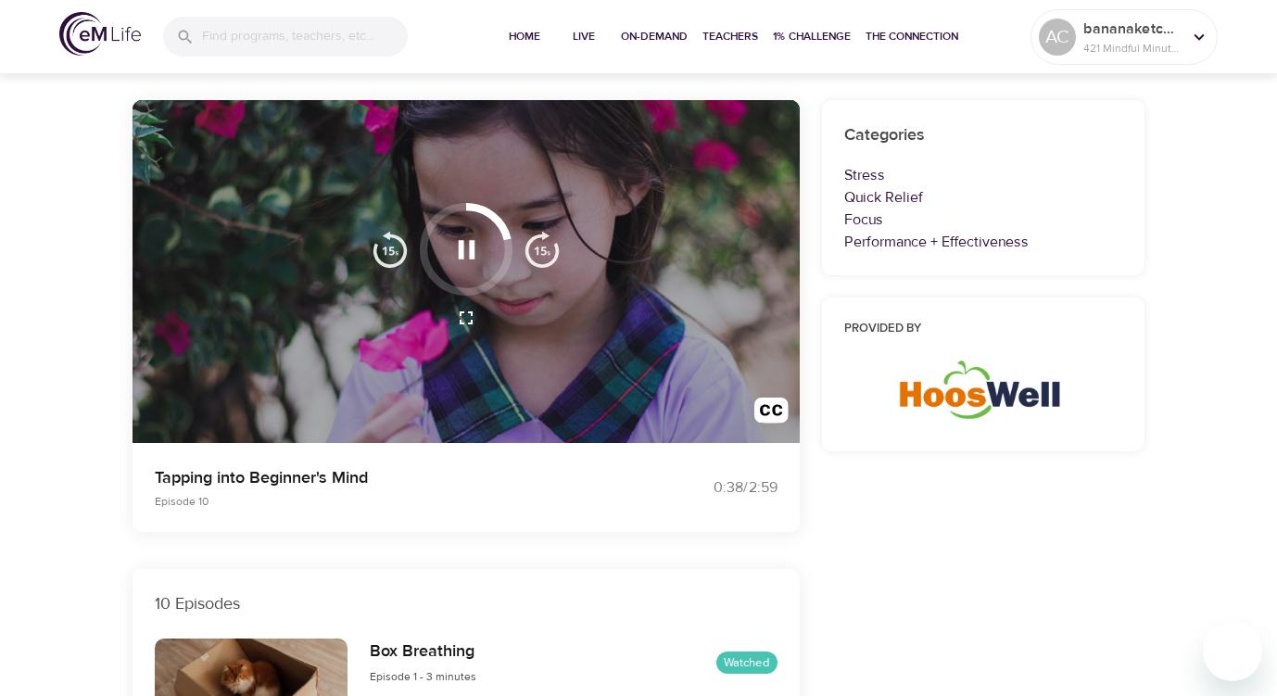
click at [398, 259] on img "button" at bounding box center [390, 249] width 37 height 37
click at [401, 250] on img "button" at bounding box center [390, 249] width 37 height 37
click at [474, 251] on icon "button" at bounding box center [466, 249] width 17 height 19
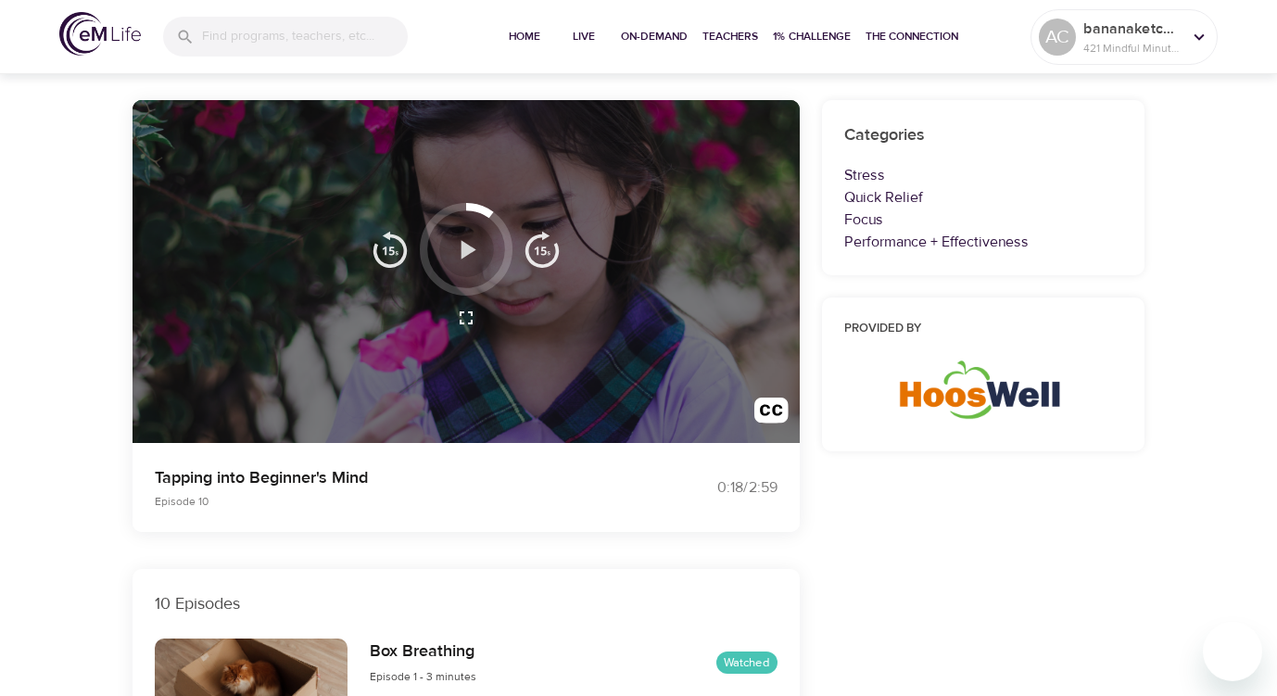
click at [463, 247] on icon "button" at bounding box center [468, 249] width 15 height 19
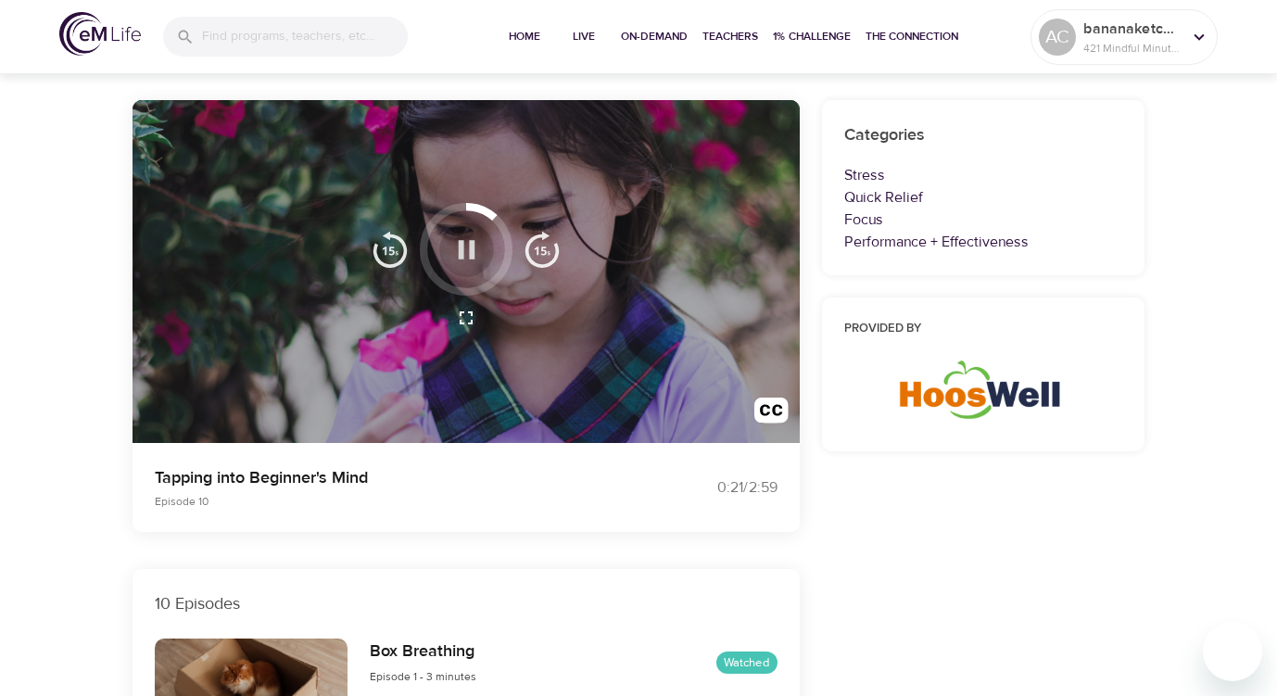
click at [462, 247] on icon "button" at bounding box center [466, 249] width 17 height 19
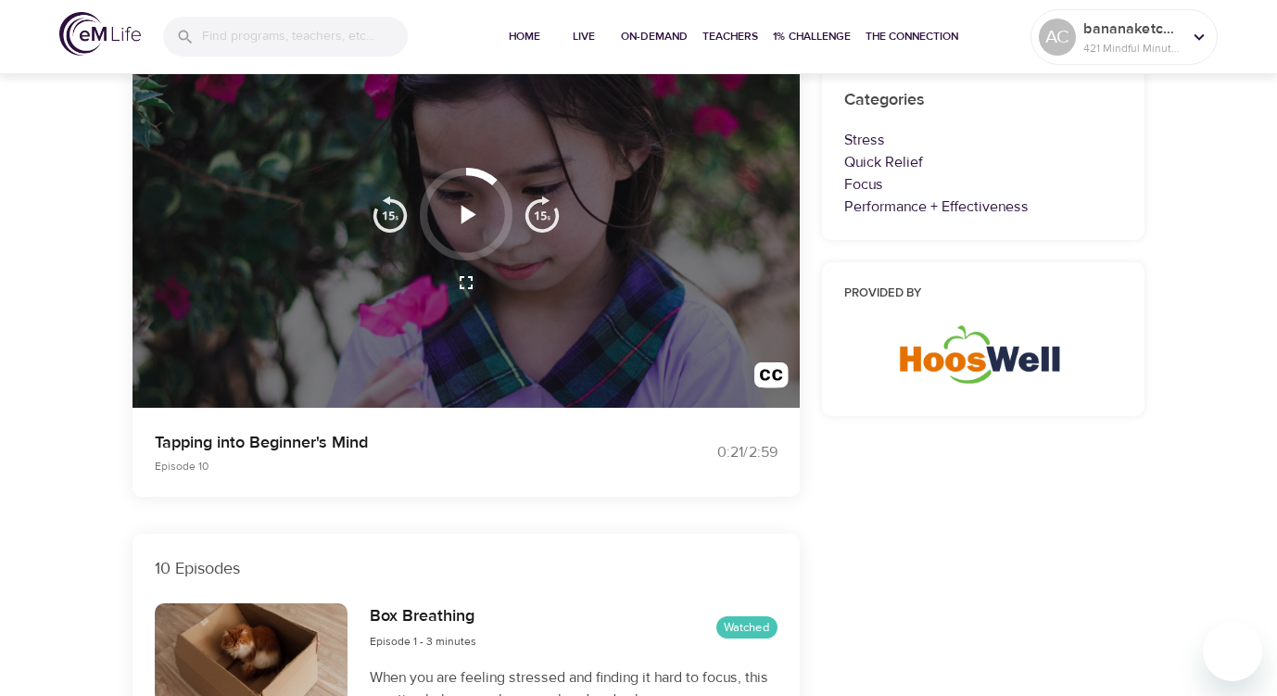
scroll to position [174, 0]
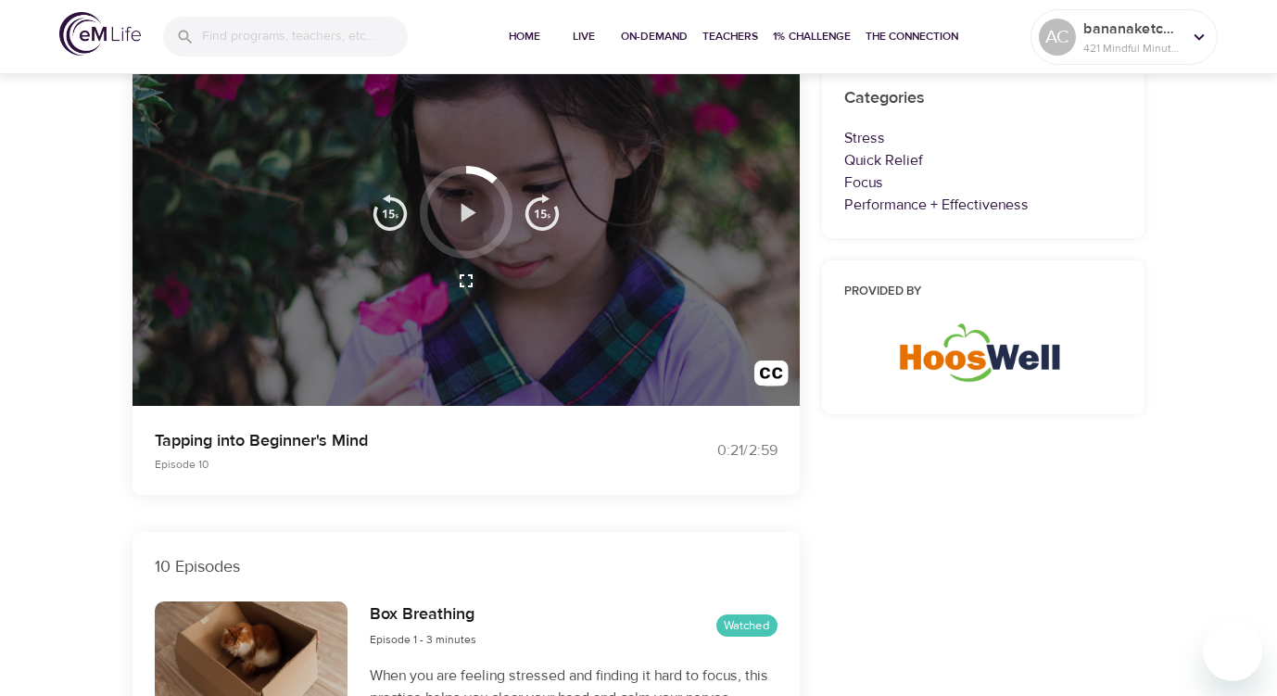
click at [463, 213] on icon "button" at bounding box center [468, 212] width 15 height 19
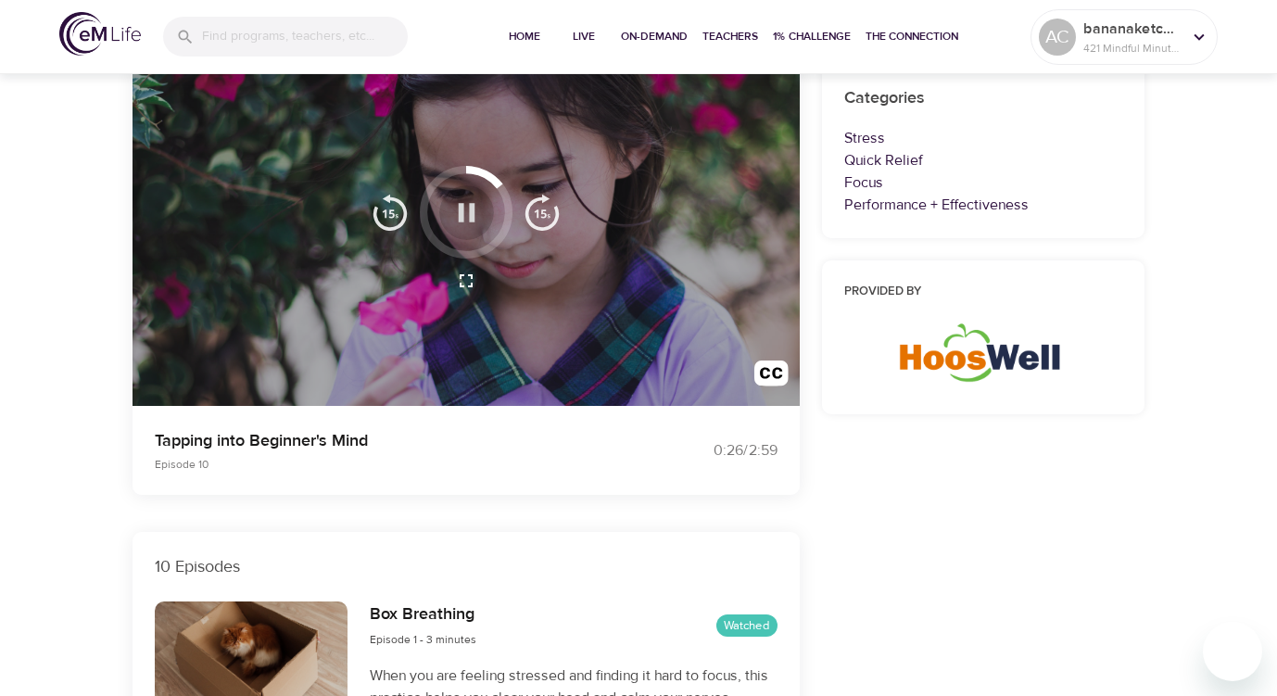
click at [463, 213] on icon "button" at bounding box center [466, 212] width 17 height 19
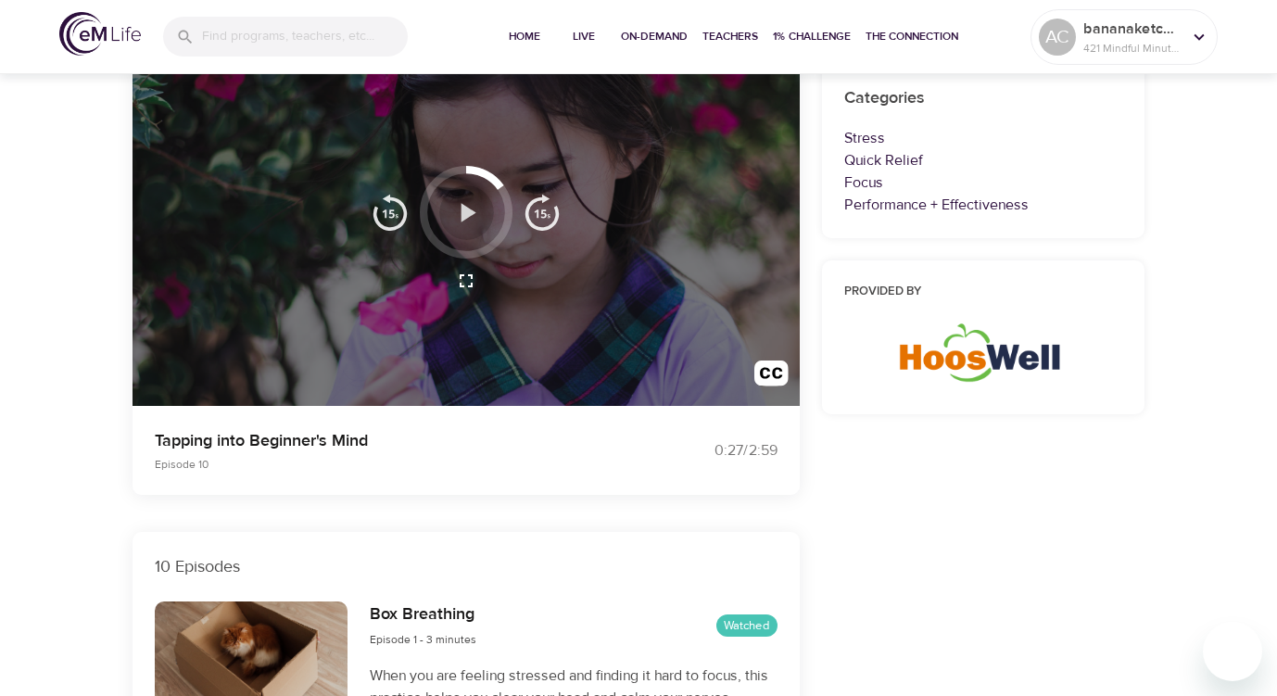
click at [464, 211] on icon "button" at bounding box center [468, 212] width 15 height 19
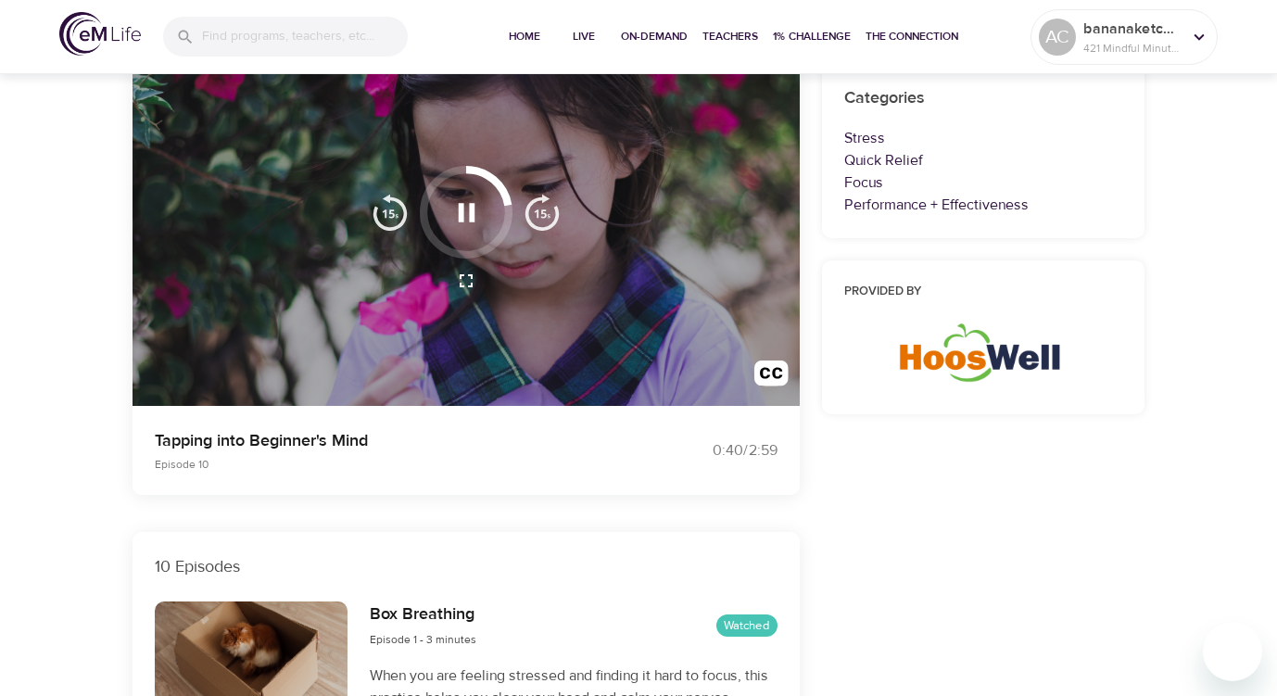
click at [464, 213] on icon "button" at bounding box center [466, 212] width 32 height 32
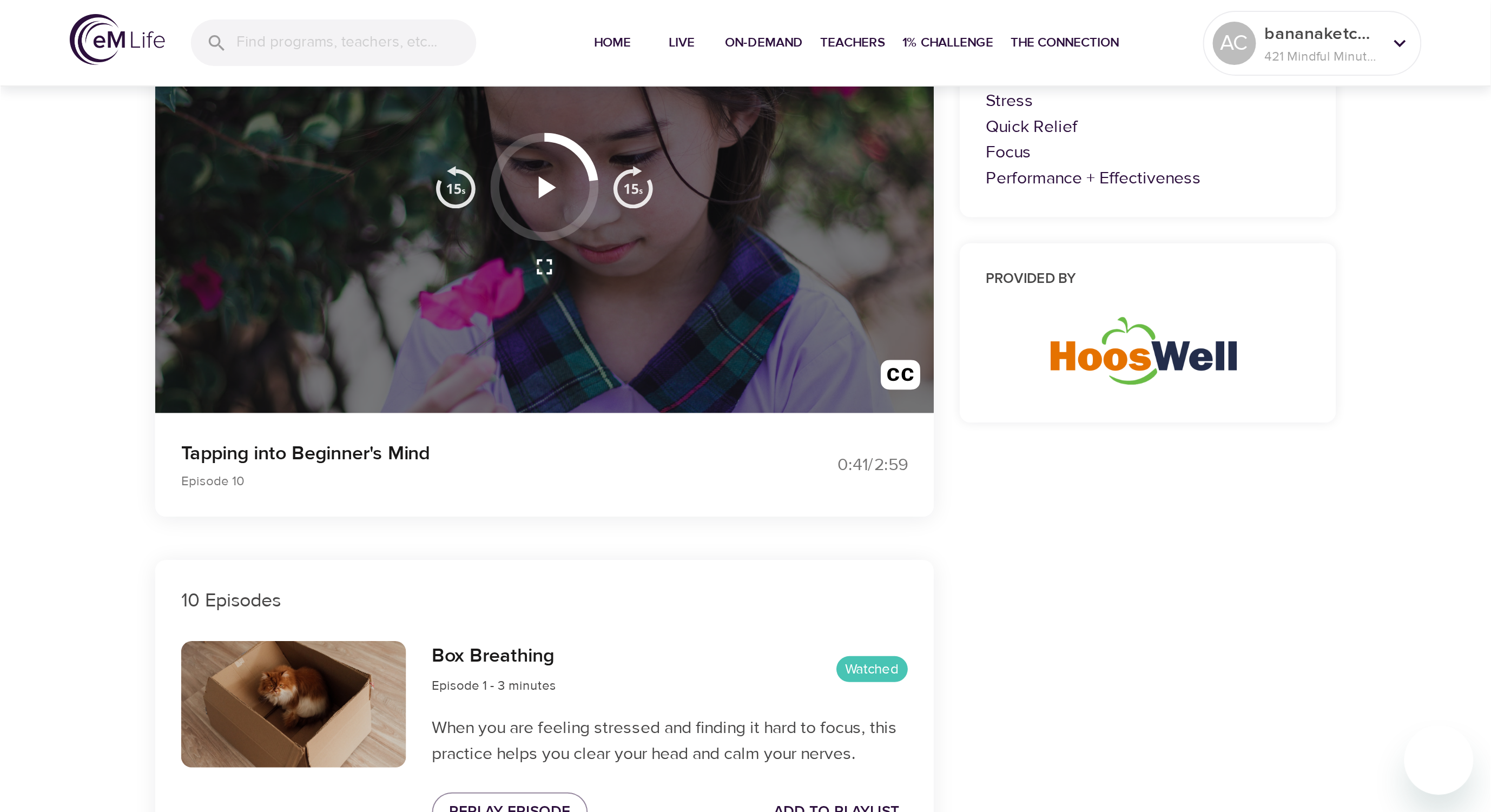
scroll to position [0, 0]
